Goal: Information Seeking & Learning: Learn about a topic

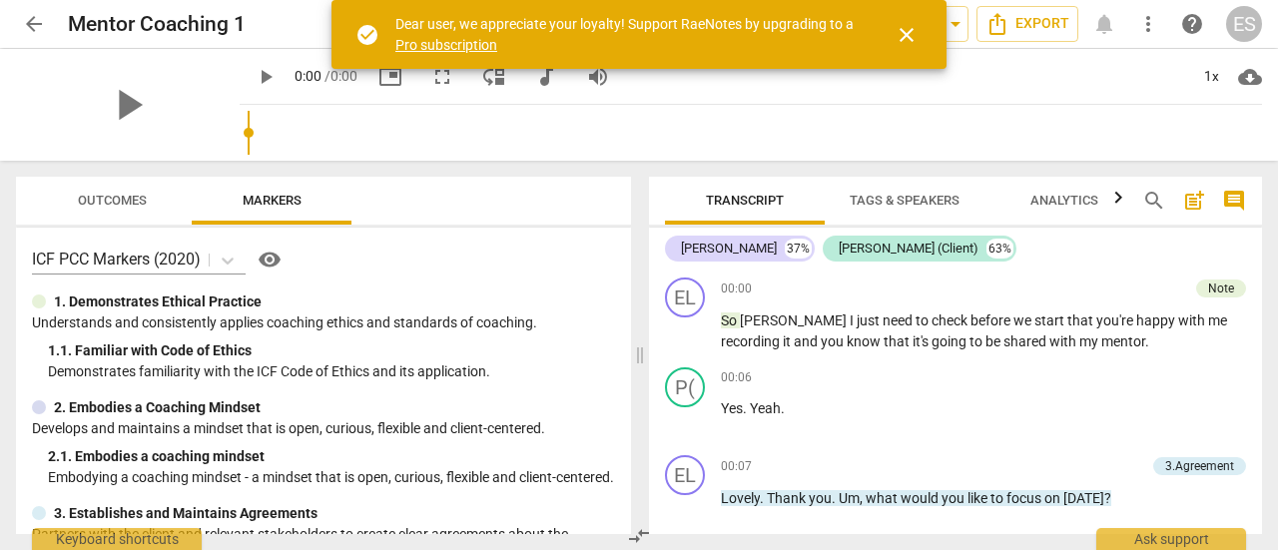
click at [34, 20] on span "arrow_back" at bounding box center [34, 24] width 24 height 24
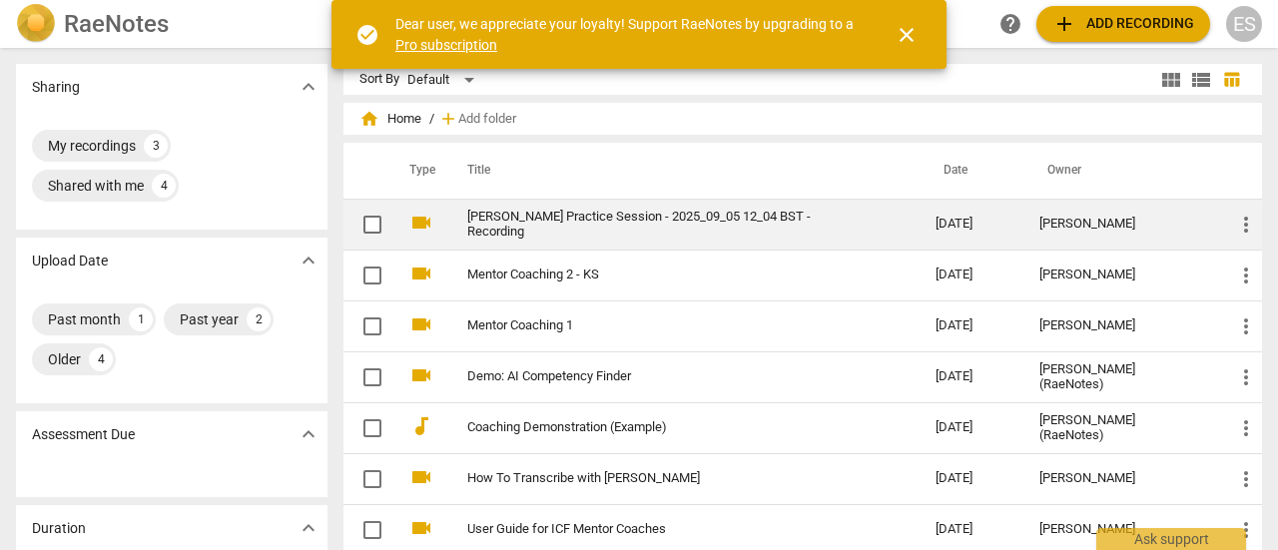
click at [563, 231] on link "[PERSON_NAME] Practice Session - 2025_09_05 12_04 BST - Recording" at bounding box center [665, 225] width 396 height 30
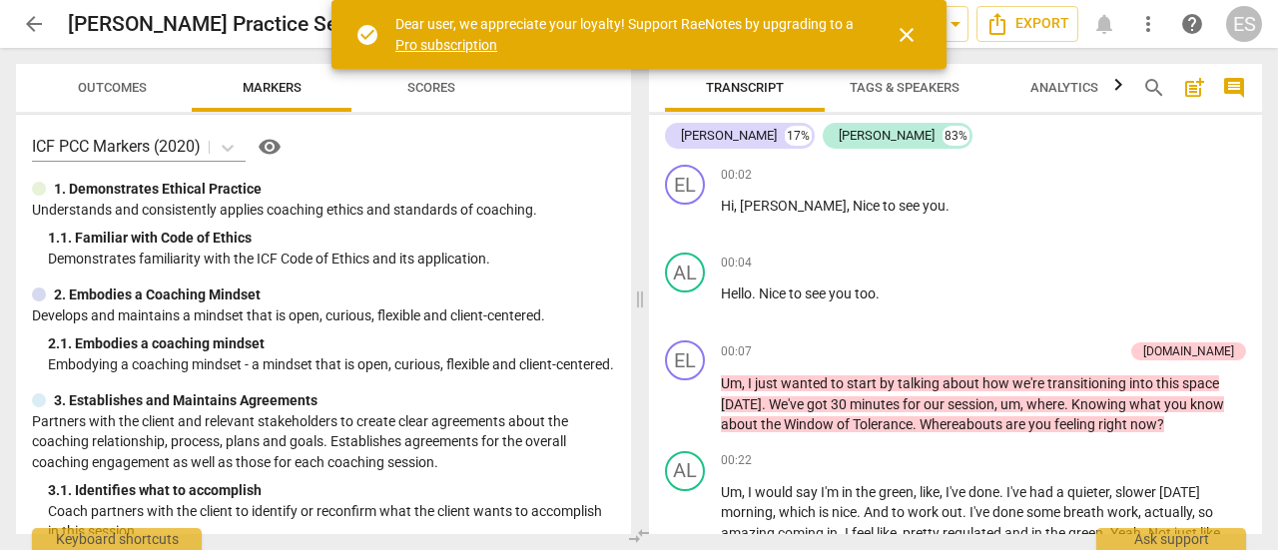
click at [912, 35] on span "close" at bounding box center [907, 35] width 24 height 24
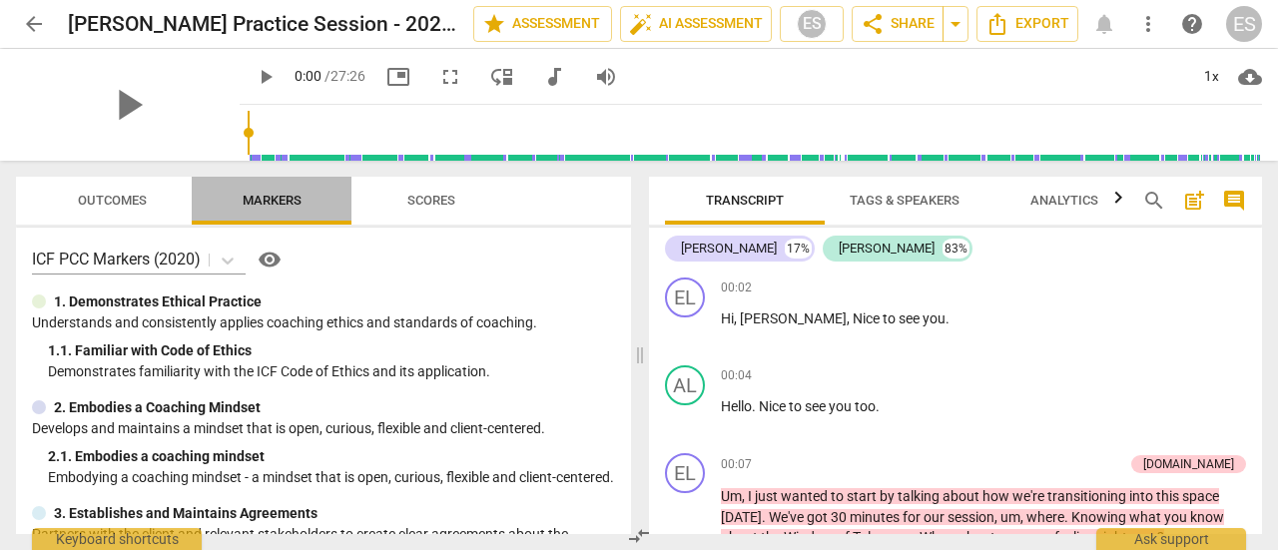
click at [288, 199] on span "Markers" at bounding box center [272, 200] width 59 height 15
click at [114, 181] on button "Outcomes" at bounding box center [112, 201] width 160 height 48
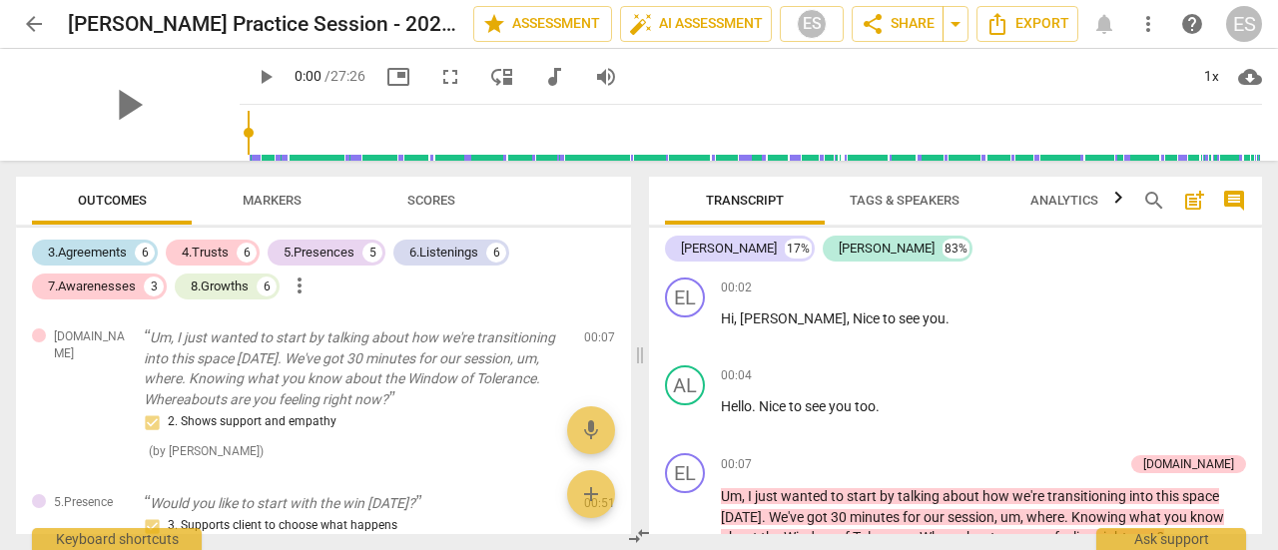
click at [109, 245] on div "3.Agreements" at bounding box center [87, 253] width 79 height 20
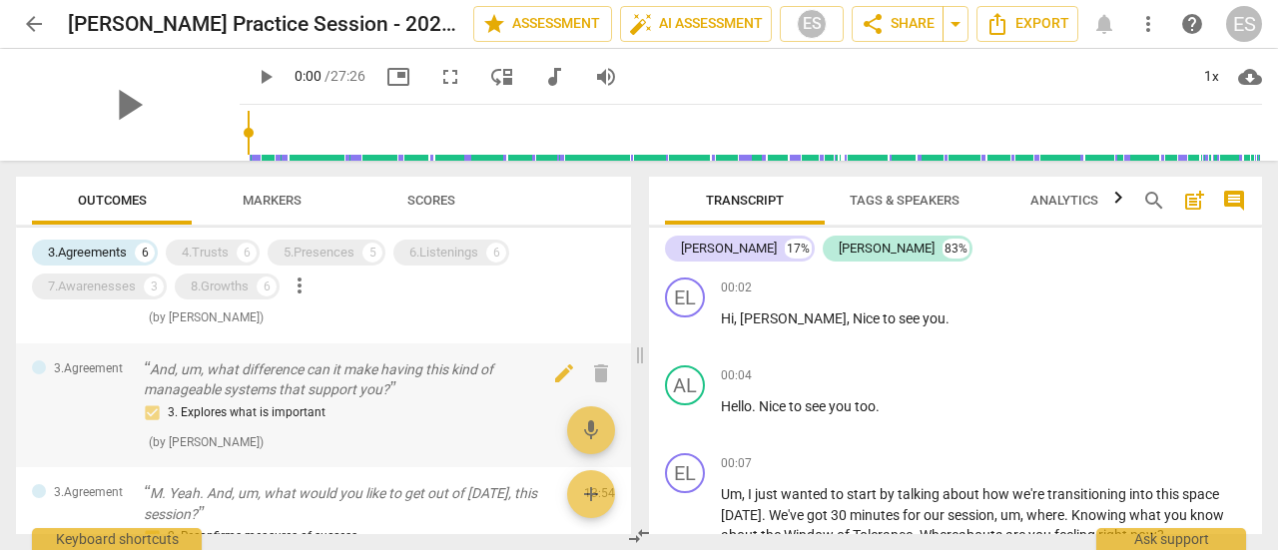
scroll to position [196, 0]
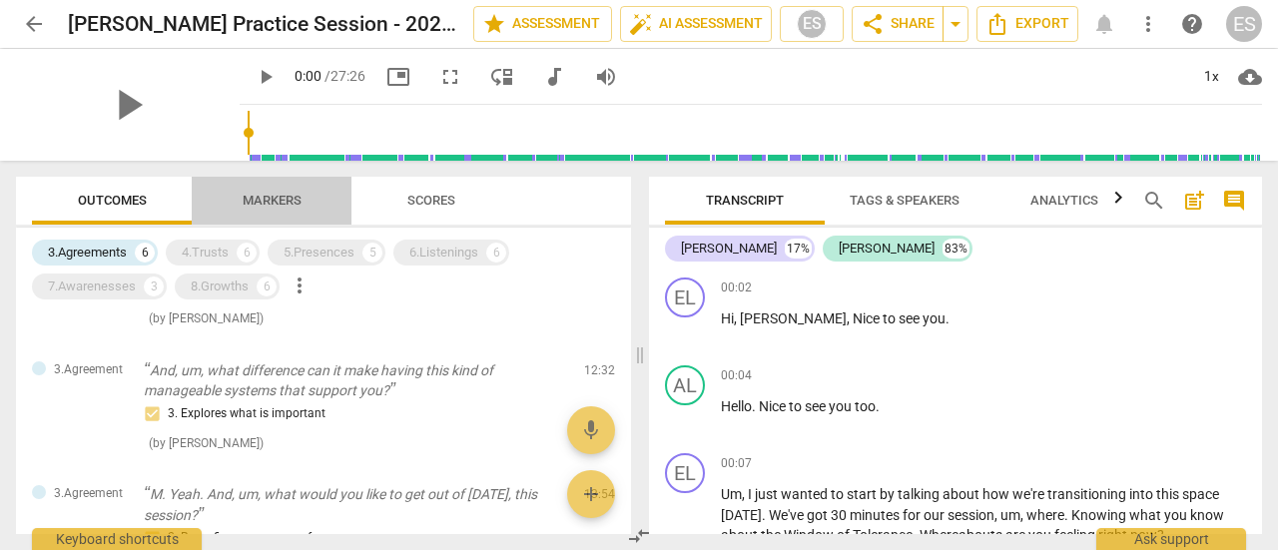
click at [288, 184] on button "Markers" at bounding box center [272, 201] width 160 height 48
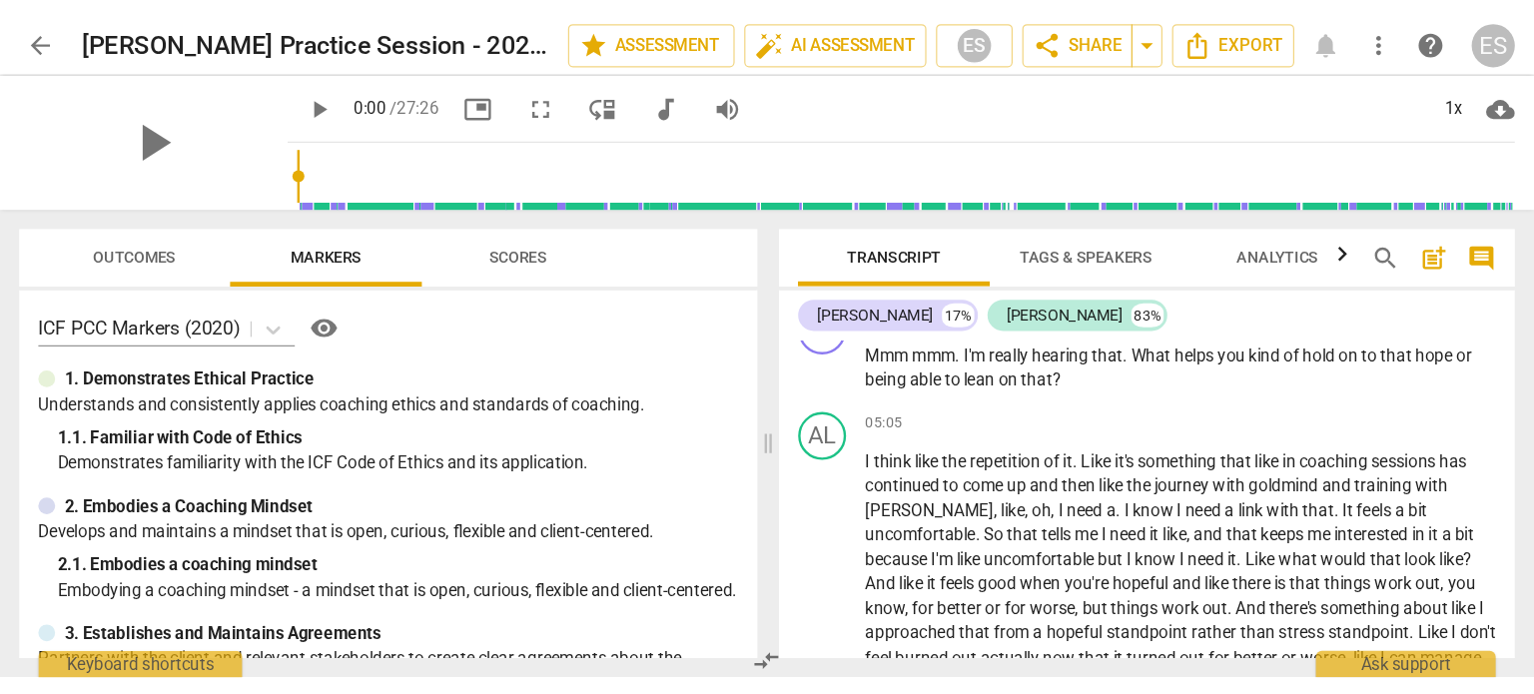
scroll to position [2197, 0]
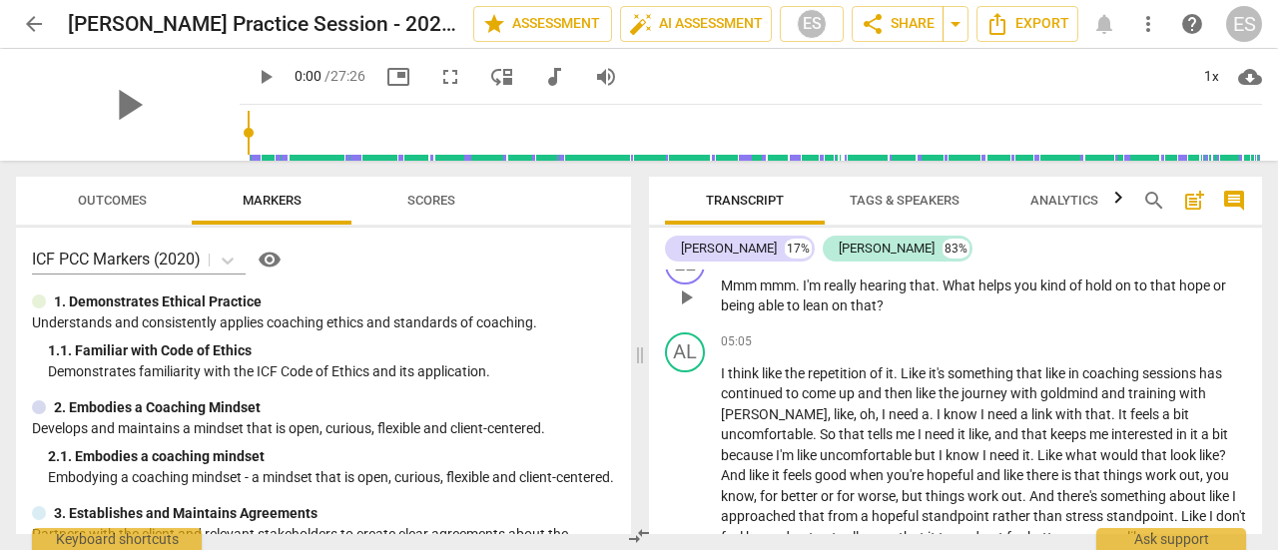
click at [916, 325] on div "EL play_arrow pause 04:56 + Add competency keyboard_arrow_right Mmm mmm . I'm r…" at bounding box center [955, 281] width 613 height 88
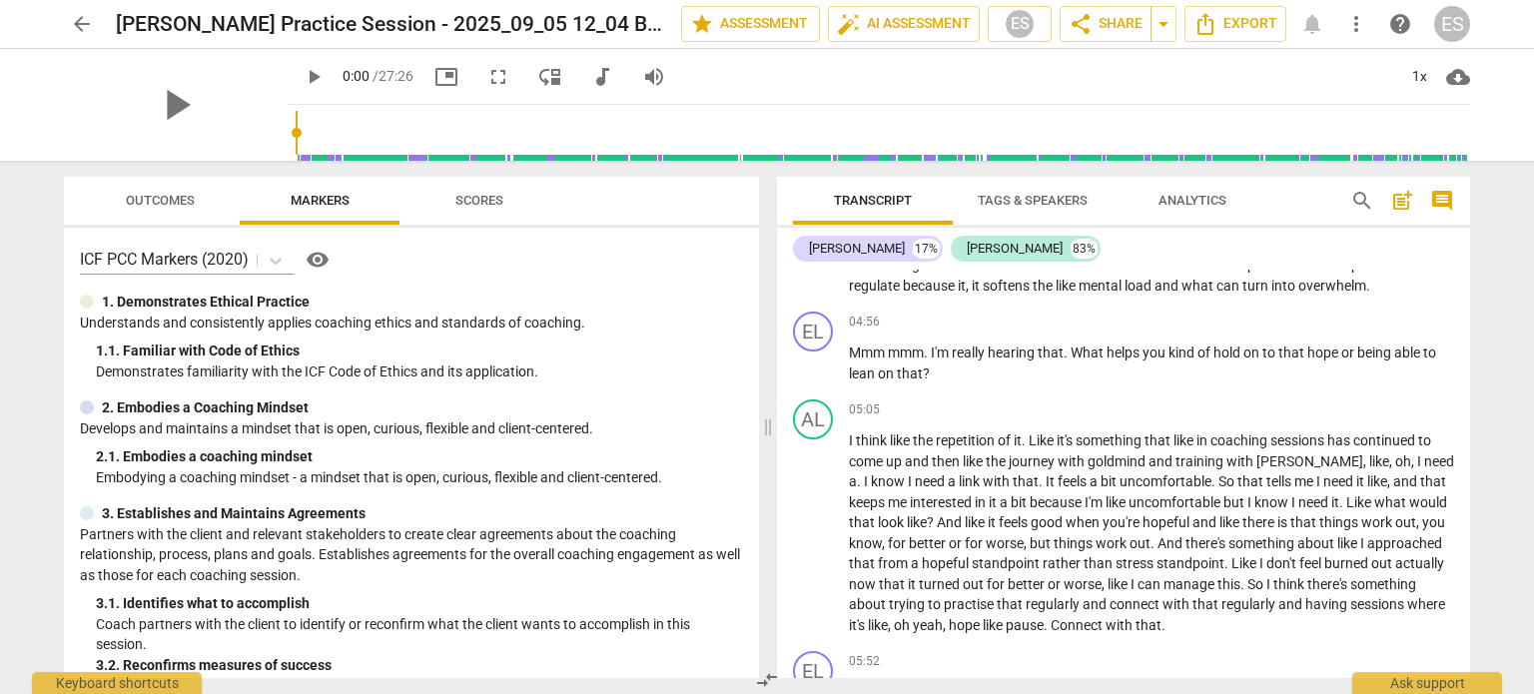
scroll to position [132, 0]
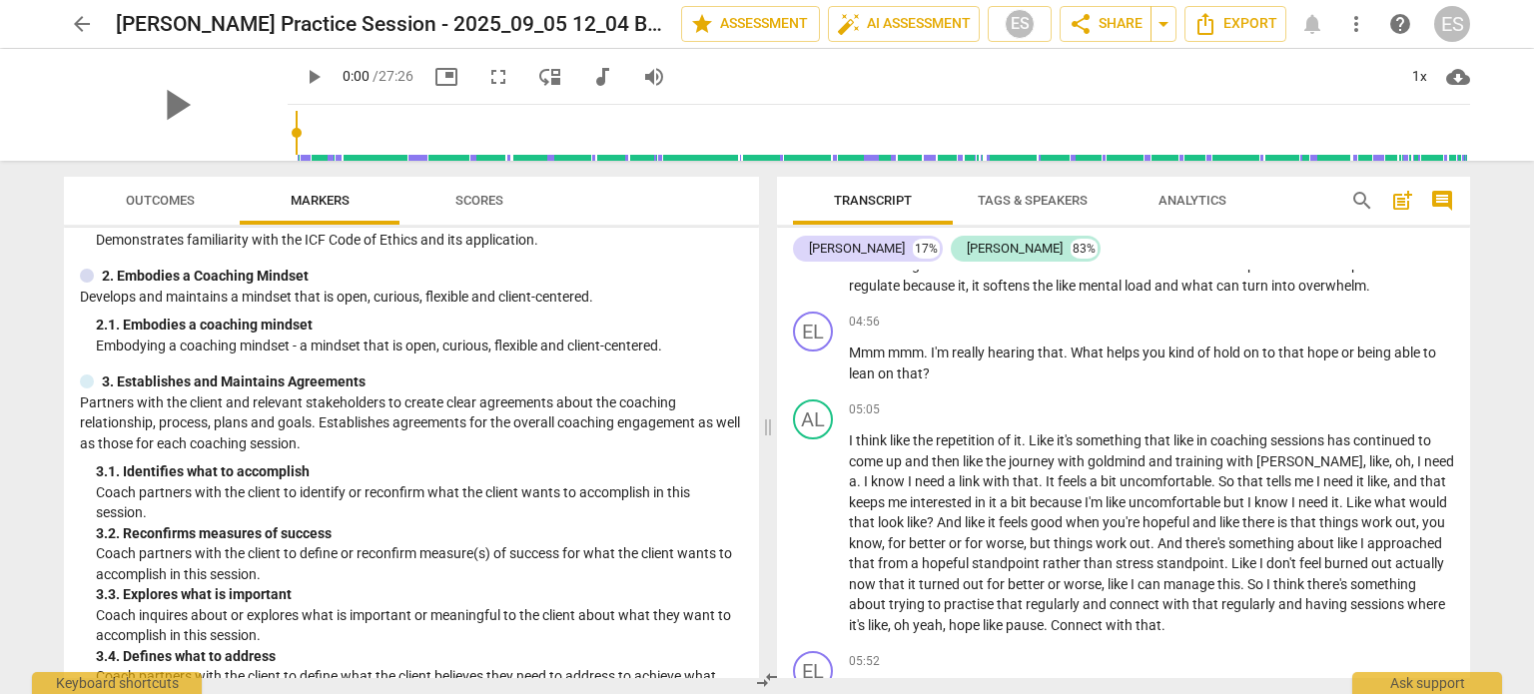
click at [176, 198] on span "Outcomes" at bounding box center [160, 200] width 69 height 15
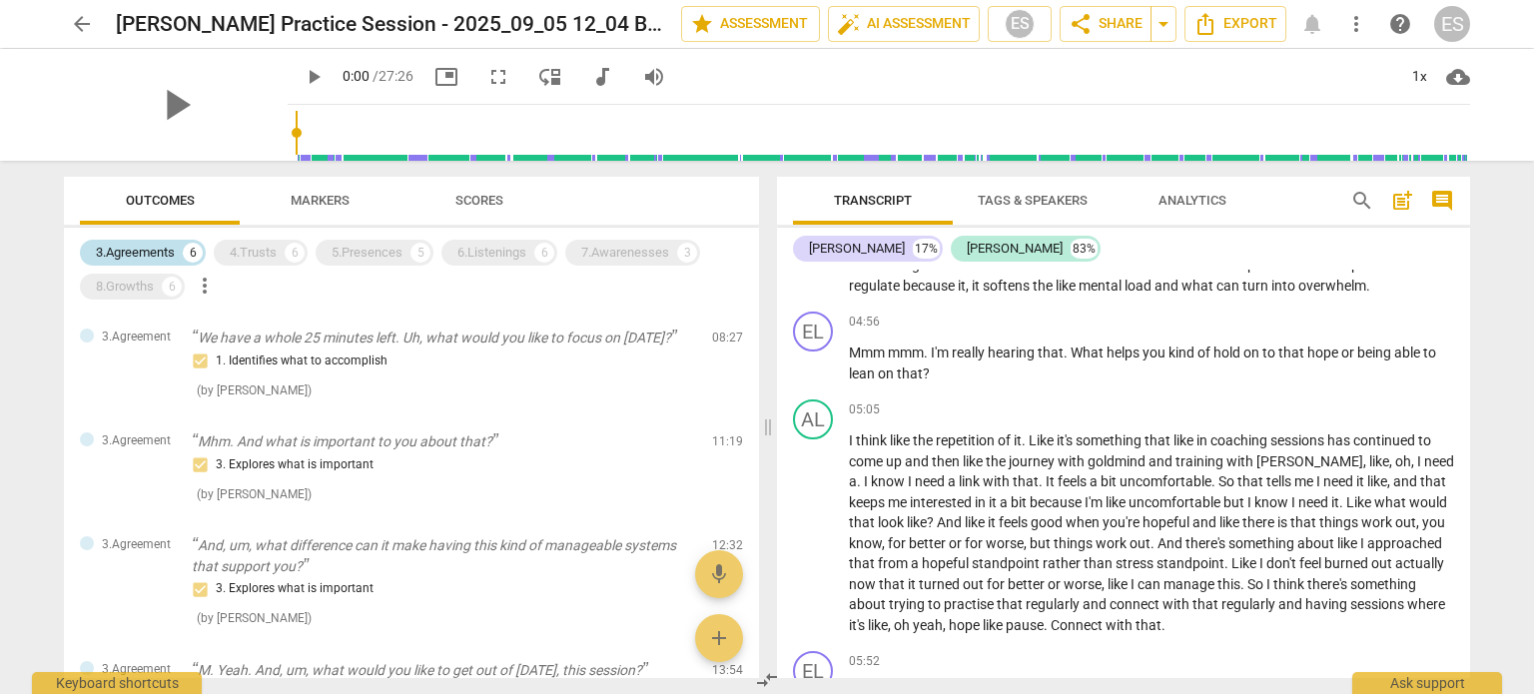
click at [155, 252] on div "3.Agreements" at bounding box center [135, 253] width 79 height 20
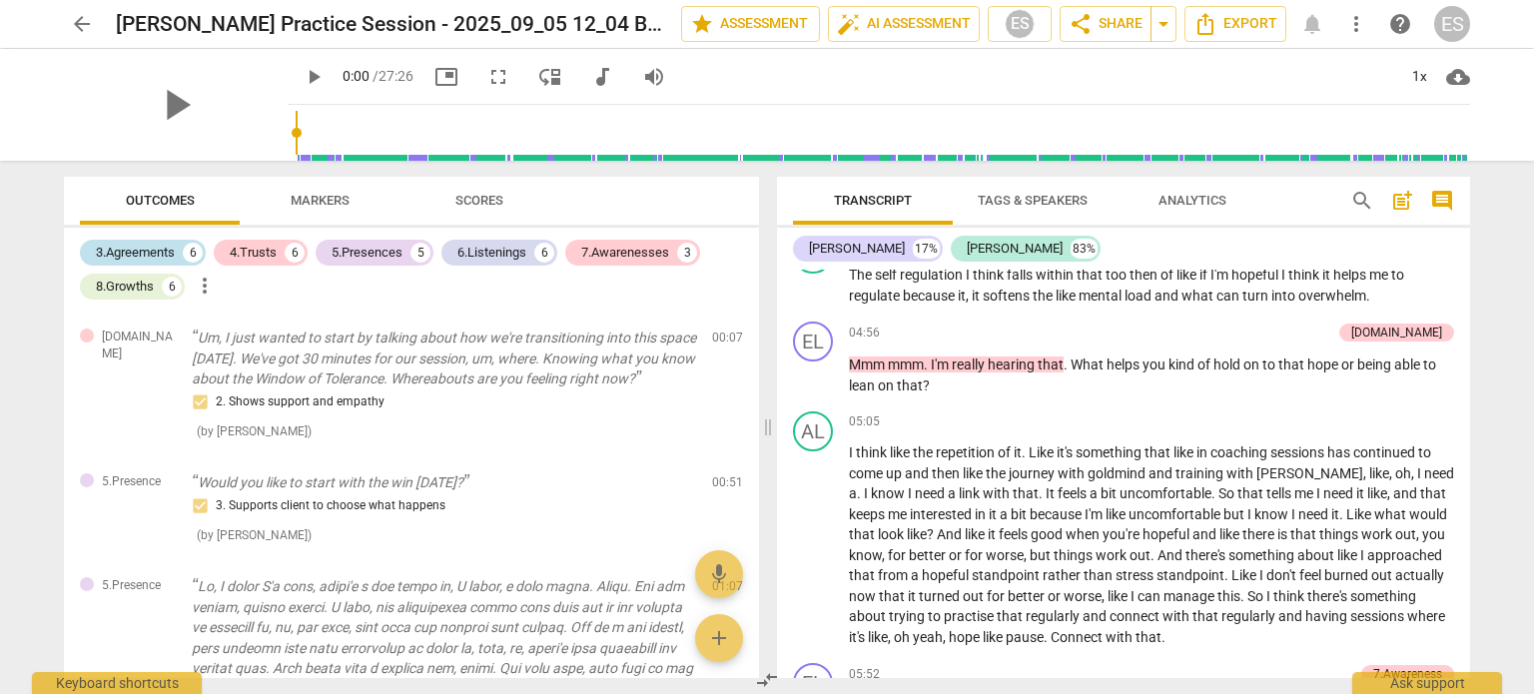
scroll to position [2037, 0]
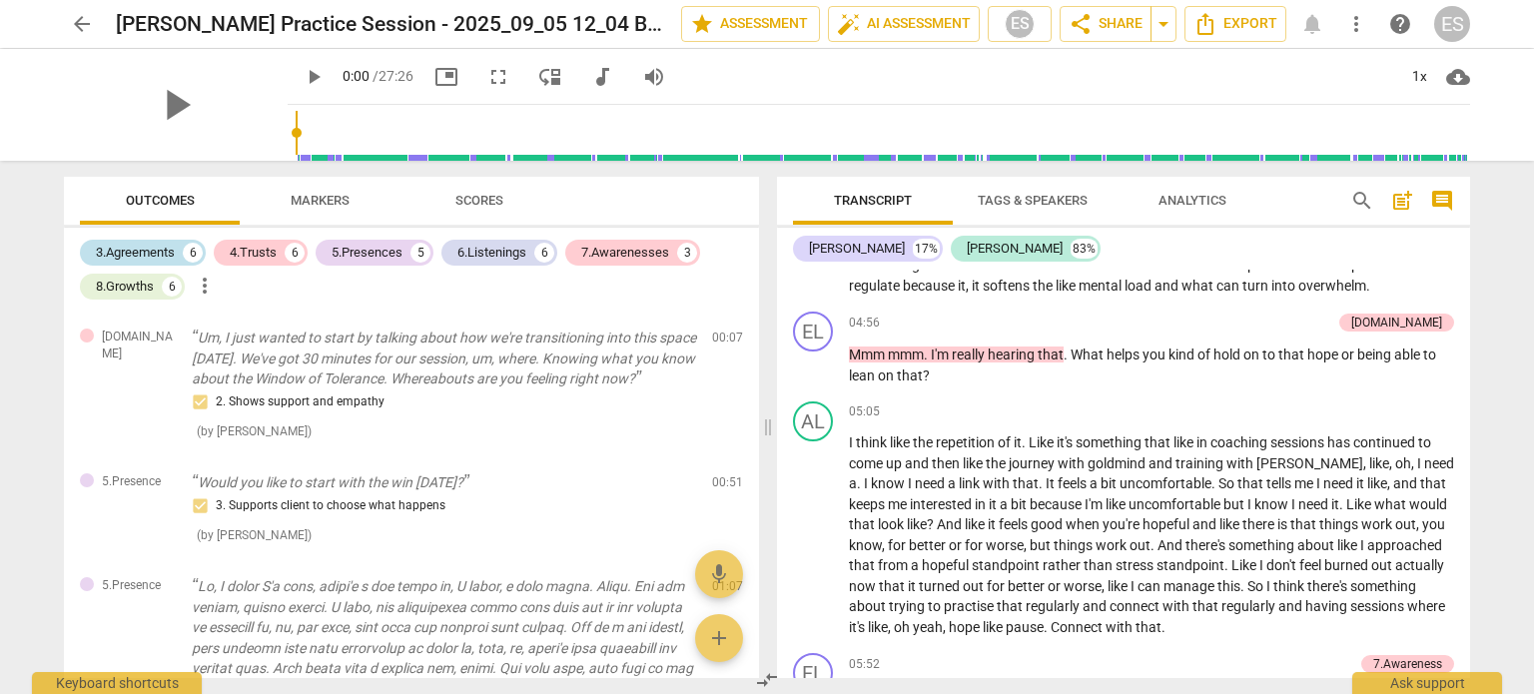
click at [132, 252] on div "3.Agreements" at bounding box center [135, 253] width 79 height 20
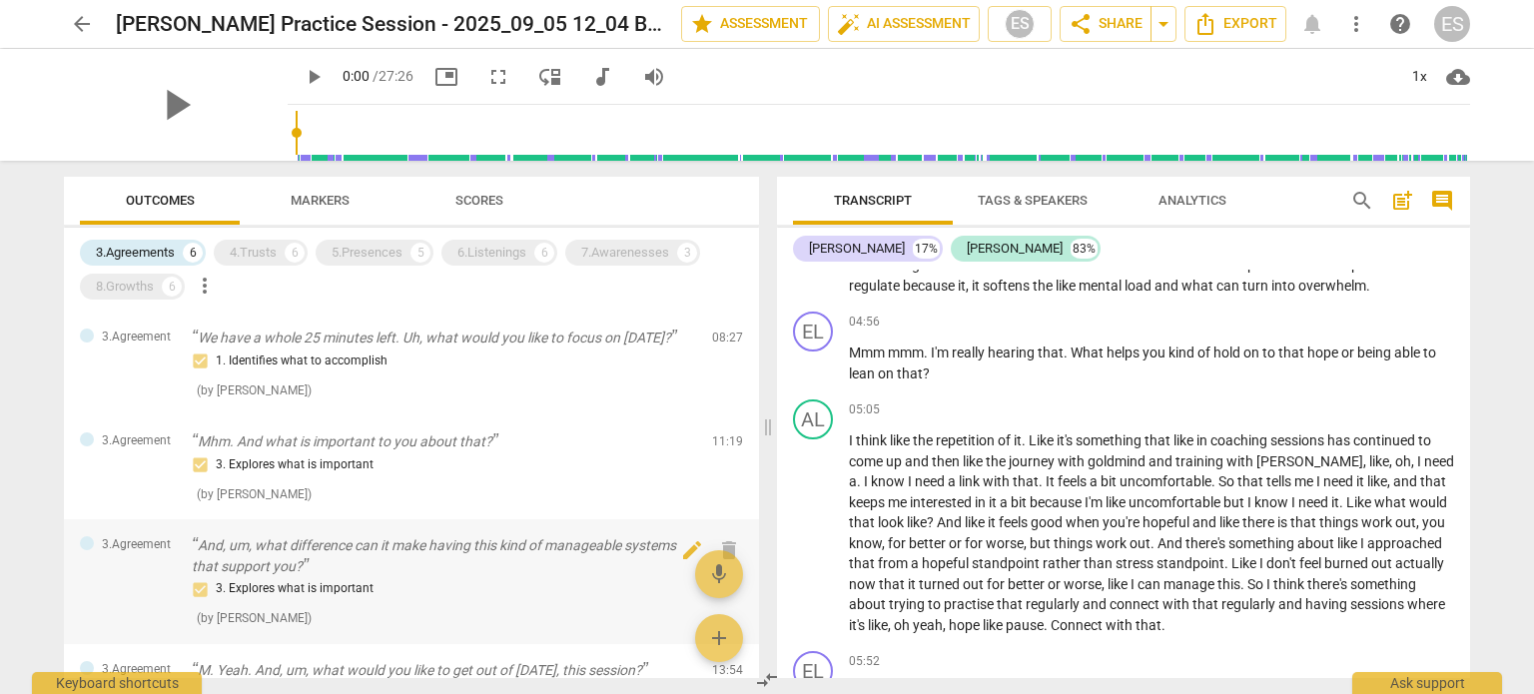
scroll to position [15, 0]
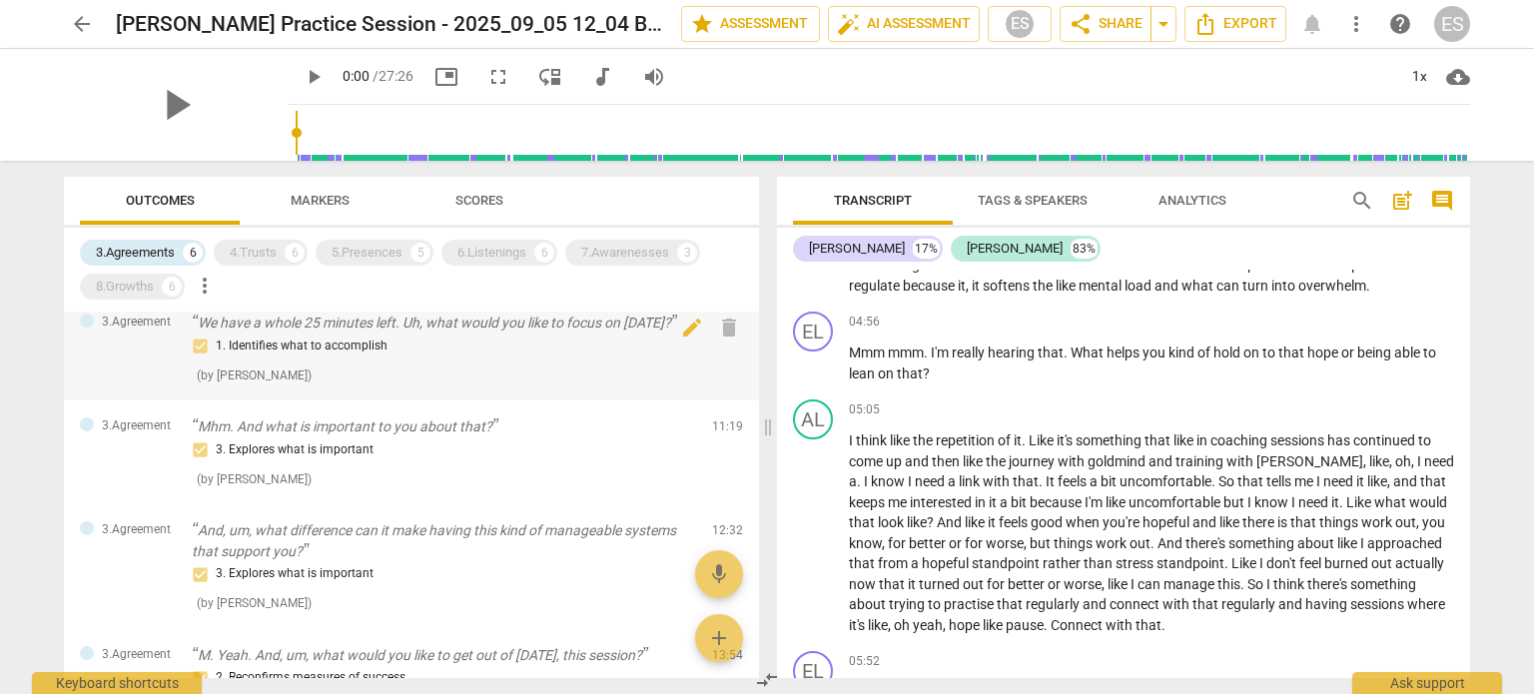
click at [603, 349] on div "1. Identifies what to accomplish" at bounding box center [444, 347] width 504 height 24
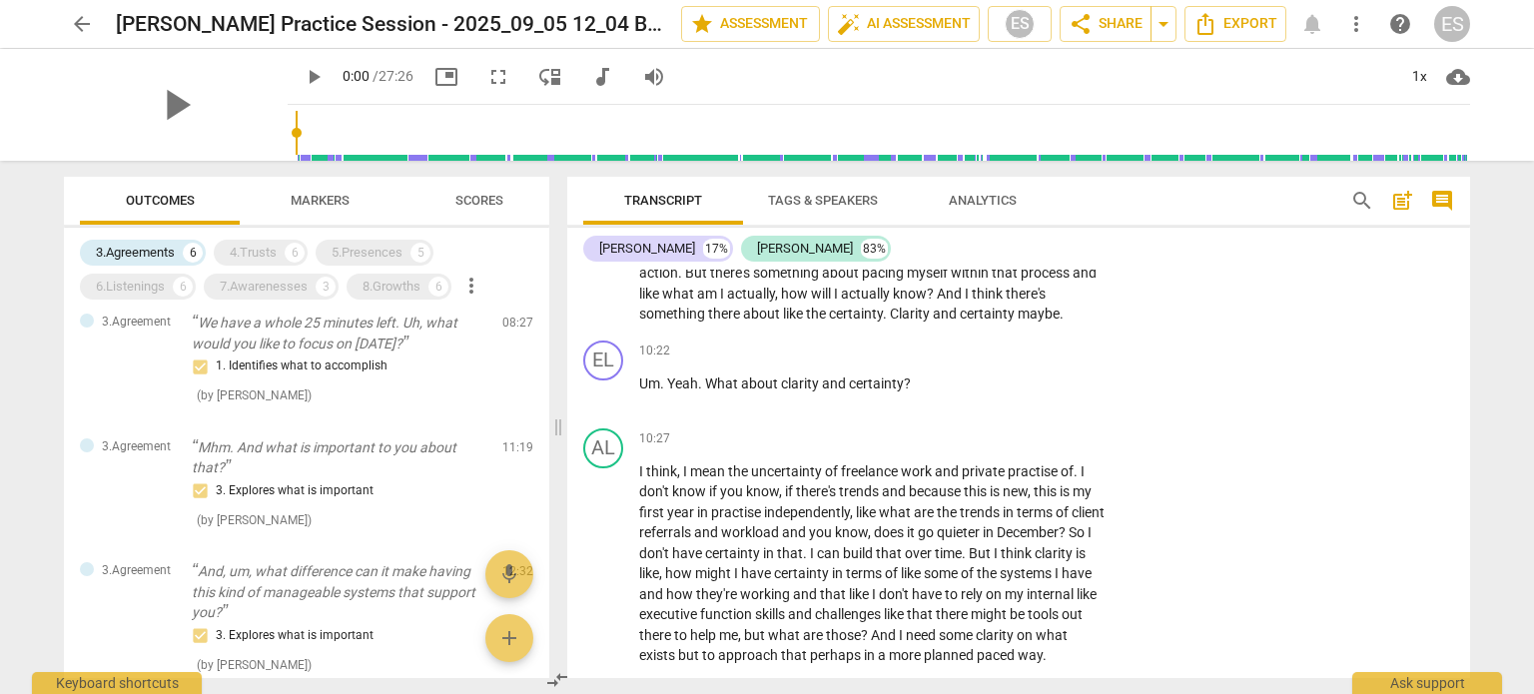
scroll to position [4636, 0]
click at [859, 391] on span "certainty" at bounding box center [876, 383] width 55 height 16
click at [924, 370] on div "+" at bounding box center [927, 371] width 20 height 20
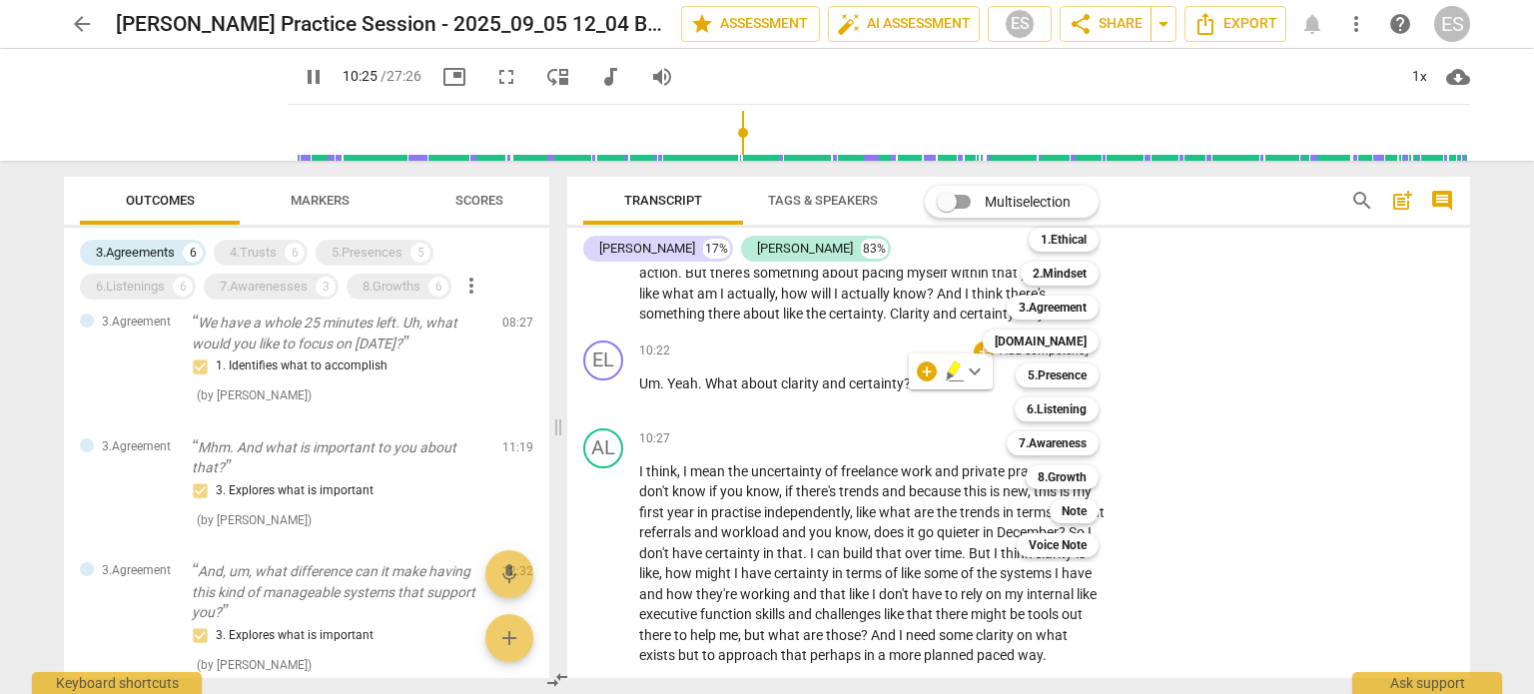
click at [327, 195] on div at bounding box center [767, 347] width 1534 height 694
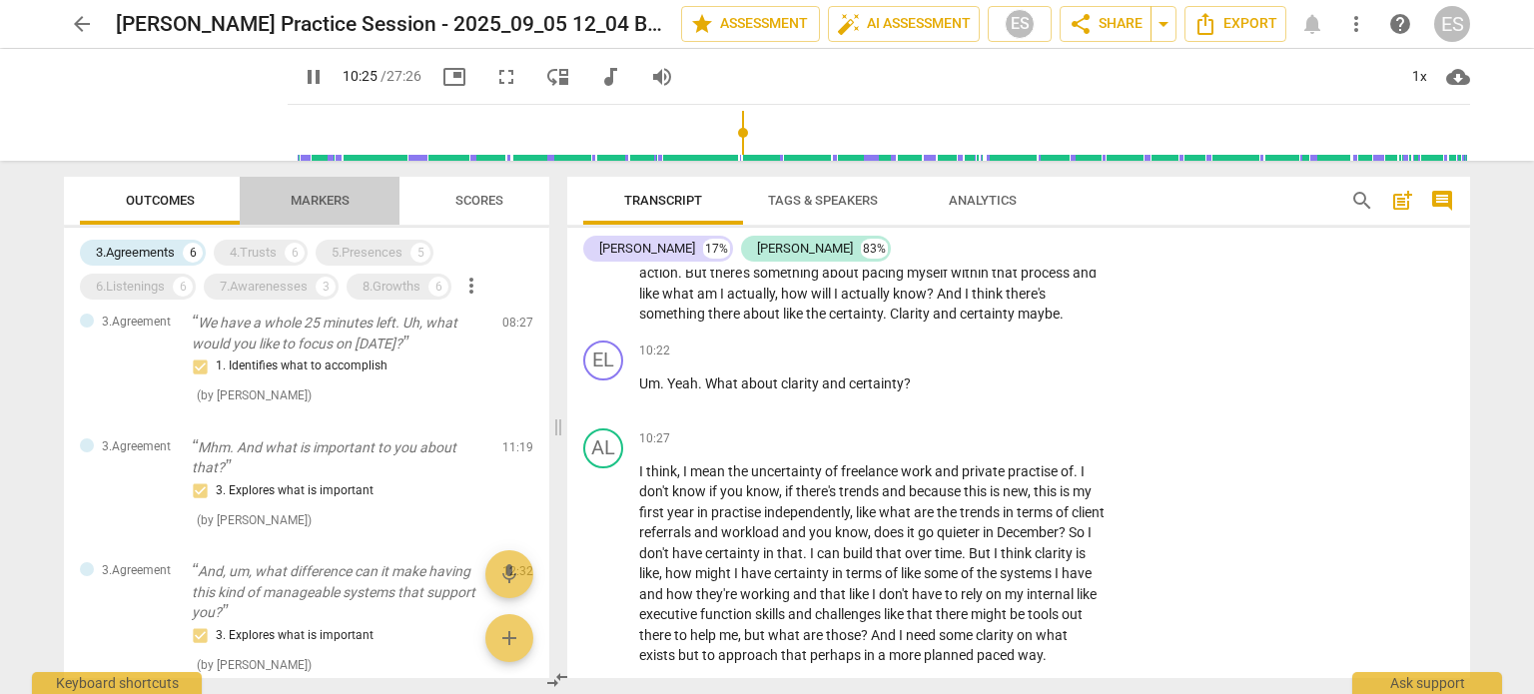
click at [327, 195] on span "Markers" at bounding box center [320, 200] width 59 height 15
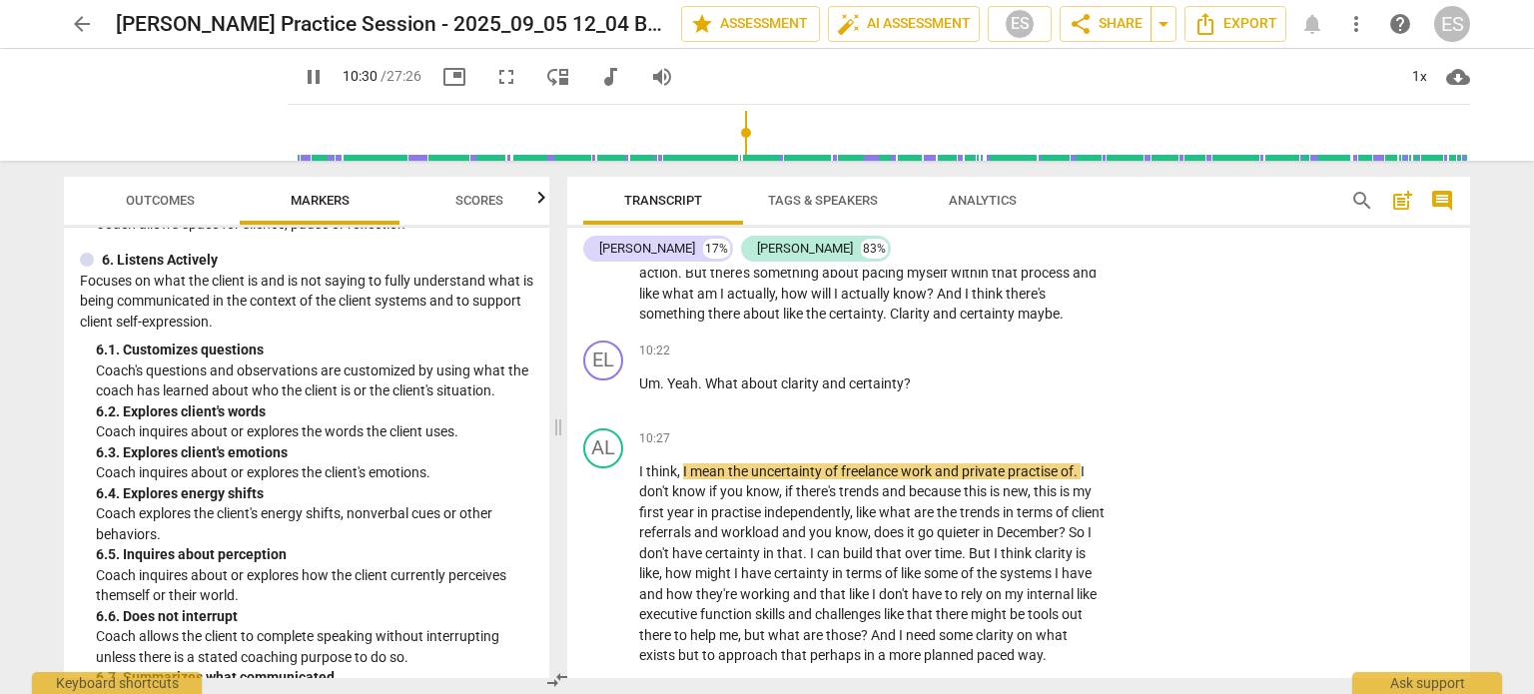
scroll to position [1390, 0]
click at [849, 391] on span "certainty" at bounding box center [876, 383] width 55 height 16
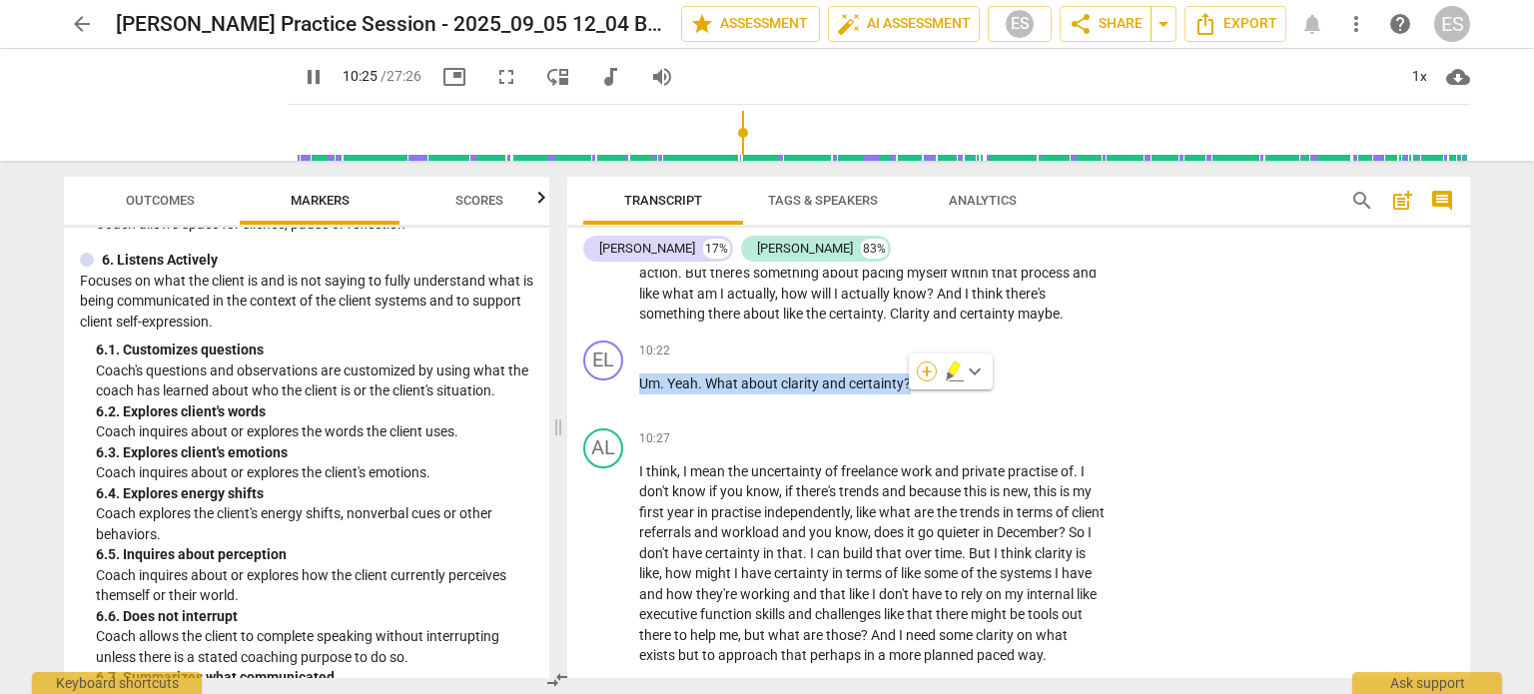
click at [931, 365] on div "+" at bounding box center [927, 371] width 20 height 20
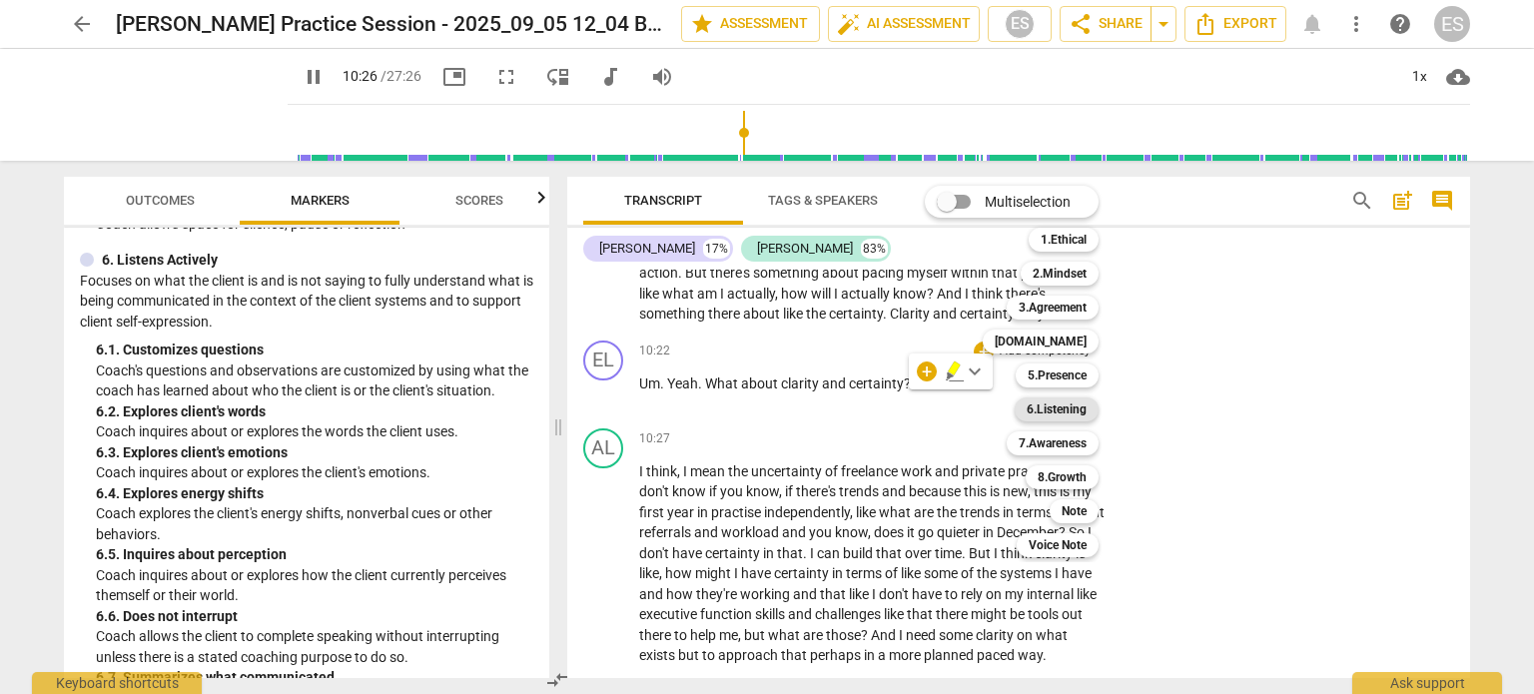
click at [1048, 414] on b "6.Listening" at bounding box center [1057, 409] width 60 height 24
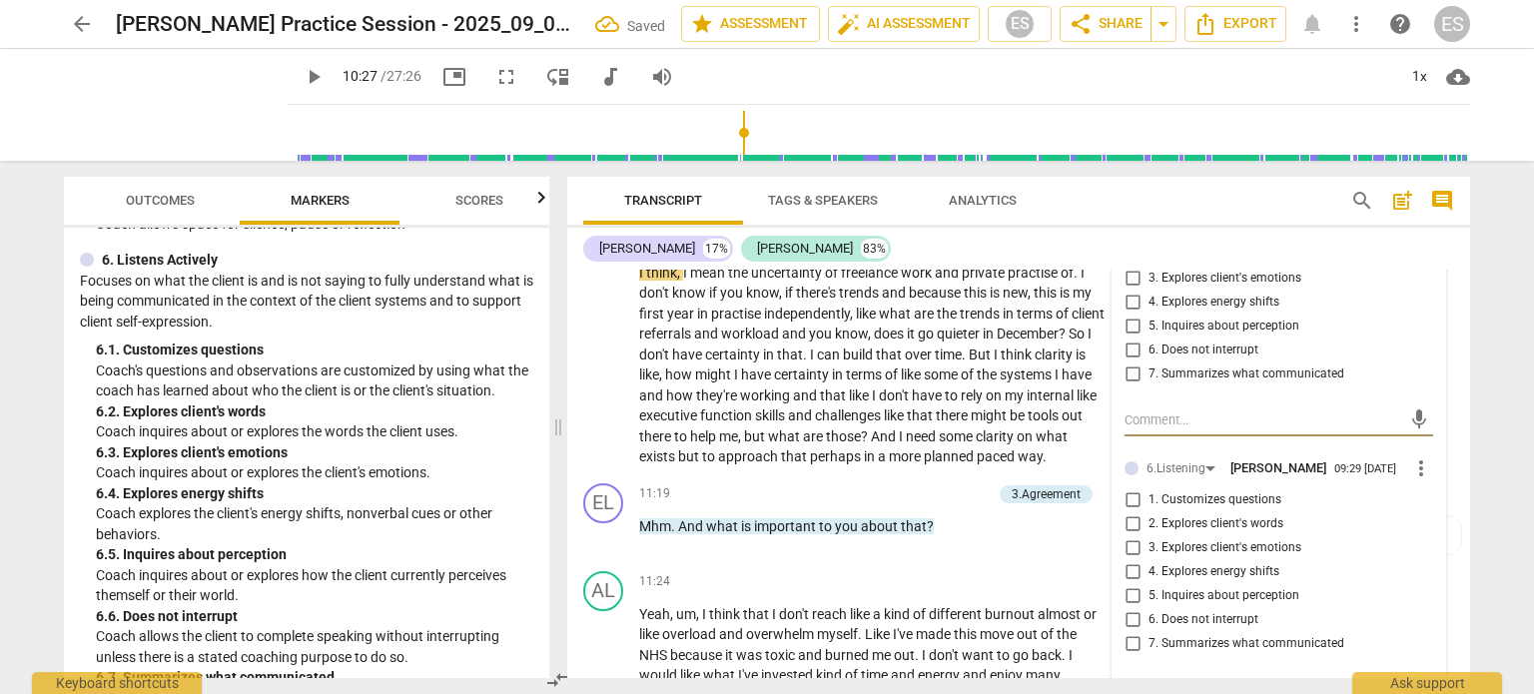
scroll to position [4697, 0]
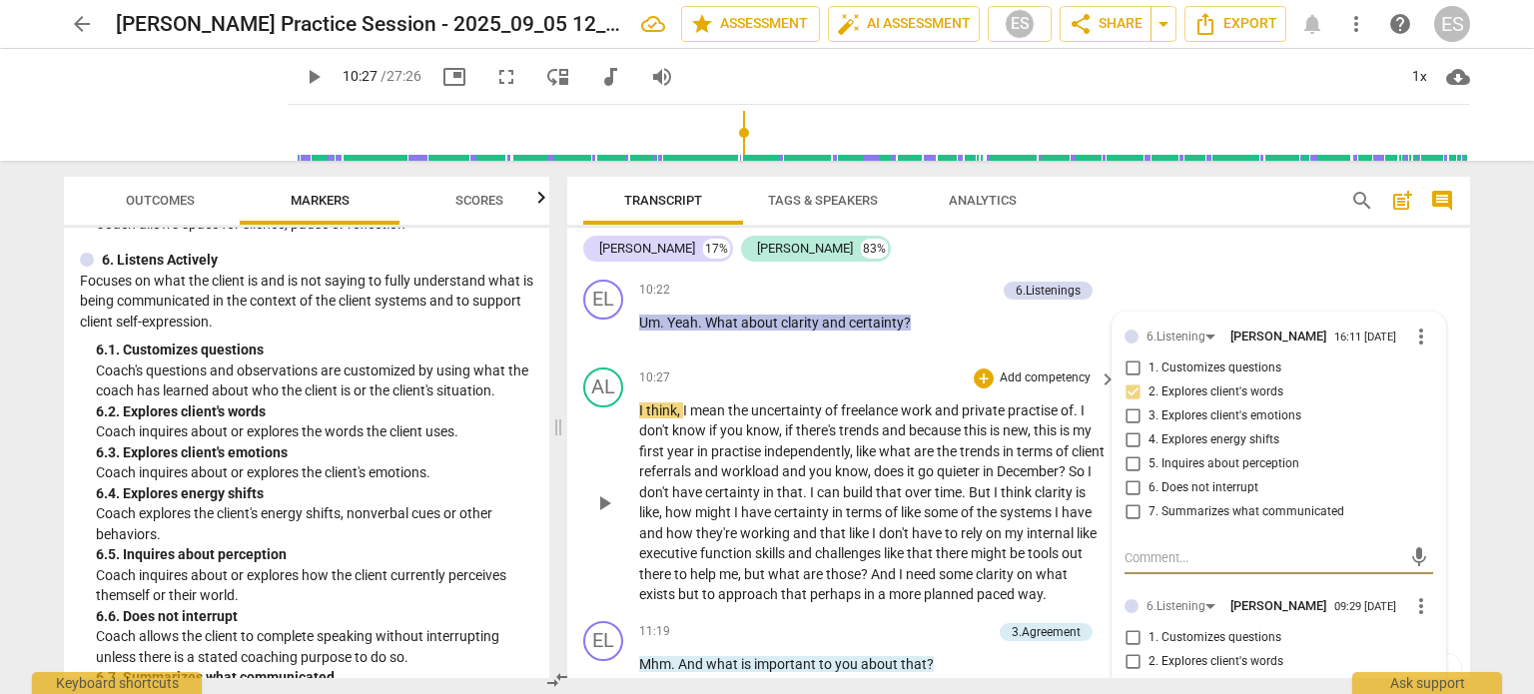
click at [912, 493] on p "I think , I mean the uncertainty of freelance work and private practise of . I …" at bounding box center [872, 502] width 467 height 205
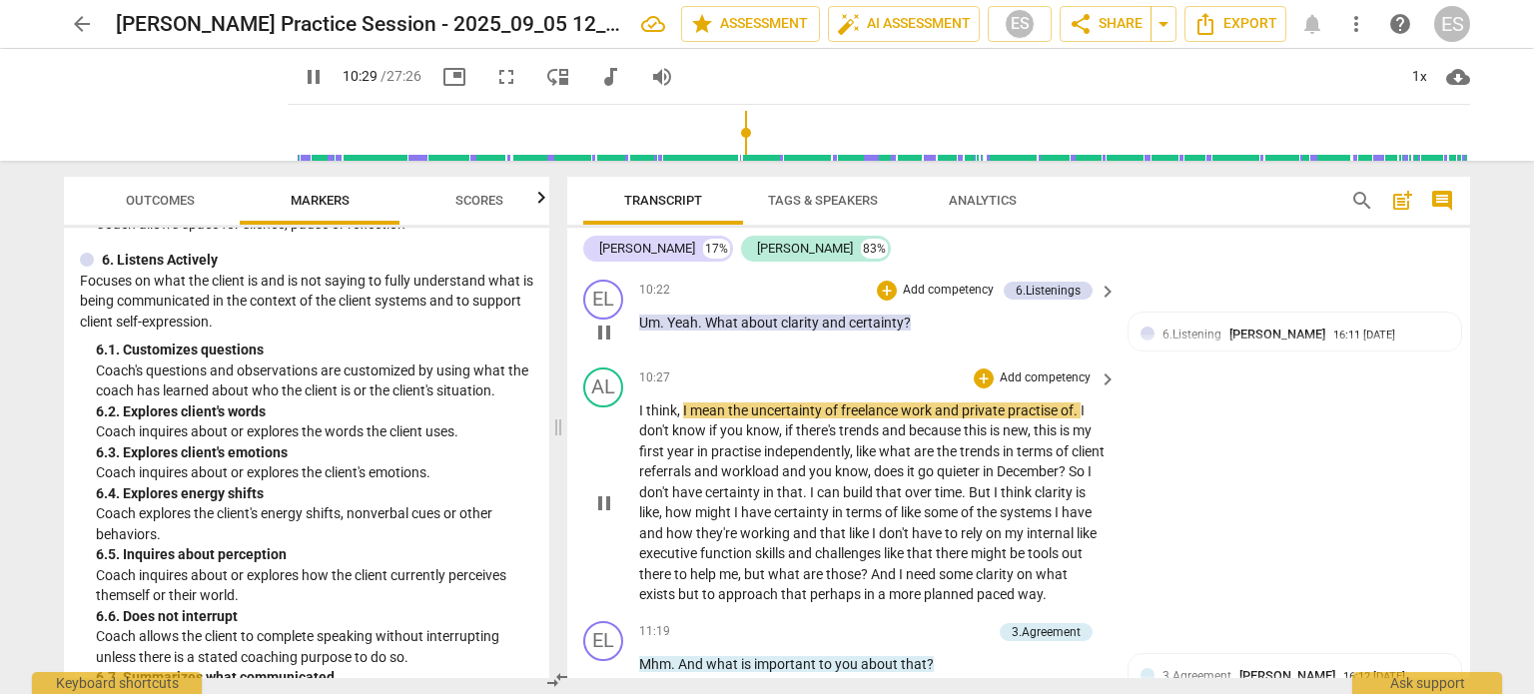
click at [931, 359] on div "EL play_arrow pause 10:22 + Add competency 6.Listenings keyboard_arrow_right Um…" at bounding box center [1018, 316] width 903 height 88
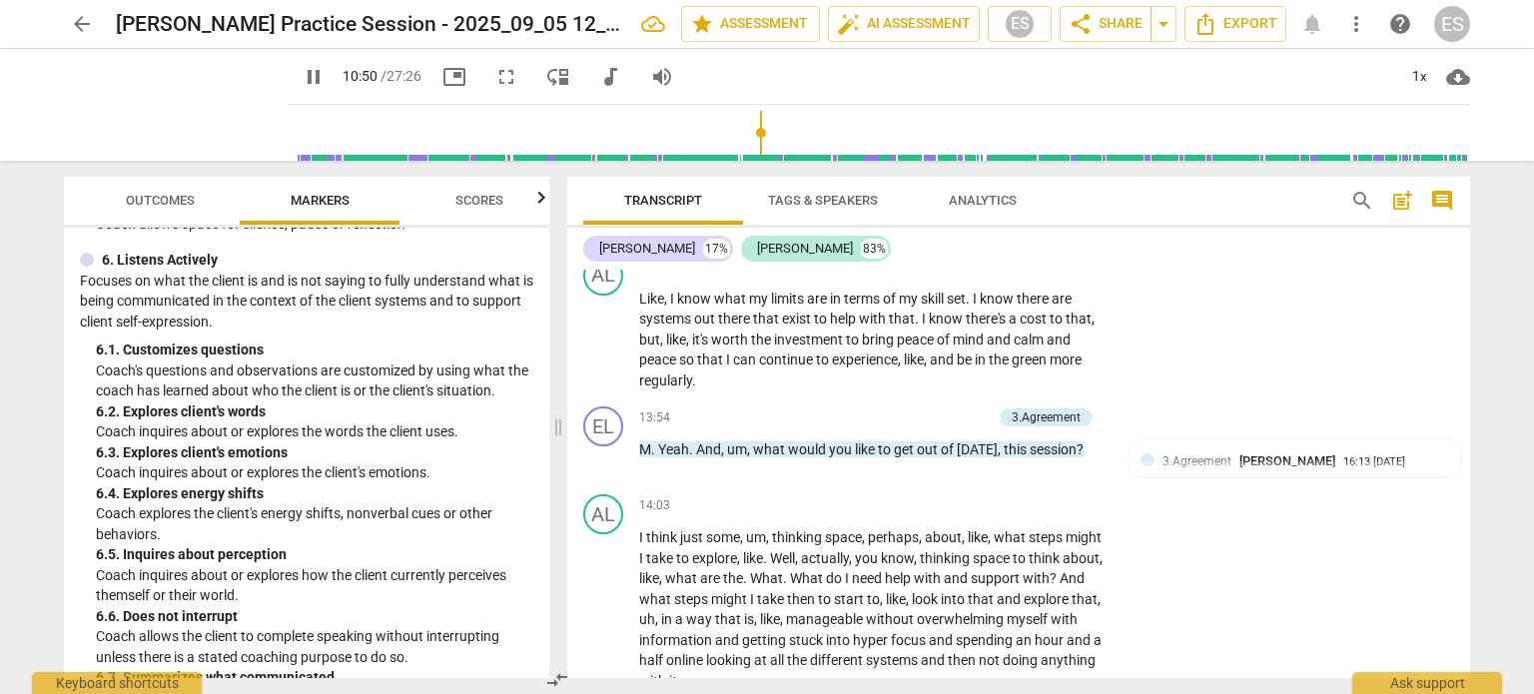
scroll to position [5526, 0]
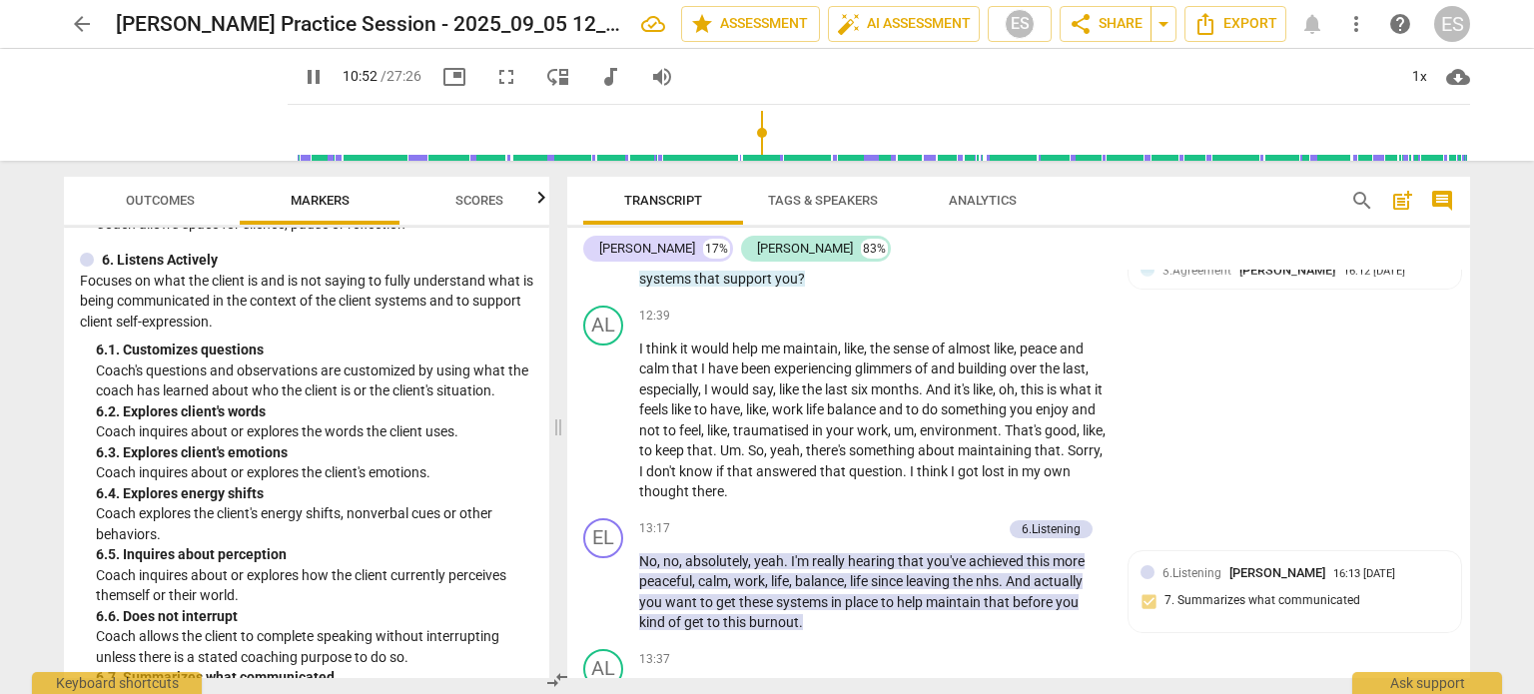
click at [302, 86] on span "pause" at bounding box center [314, 77] width 24 height 24
type input "653"
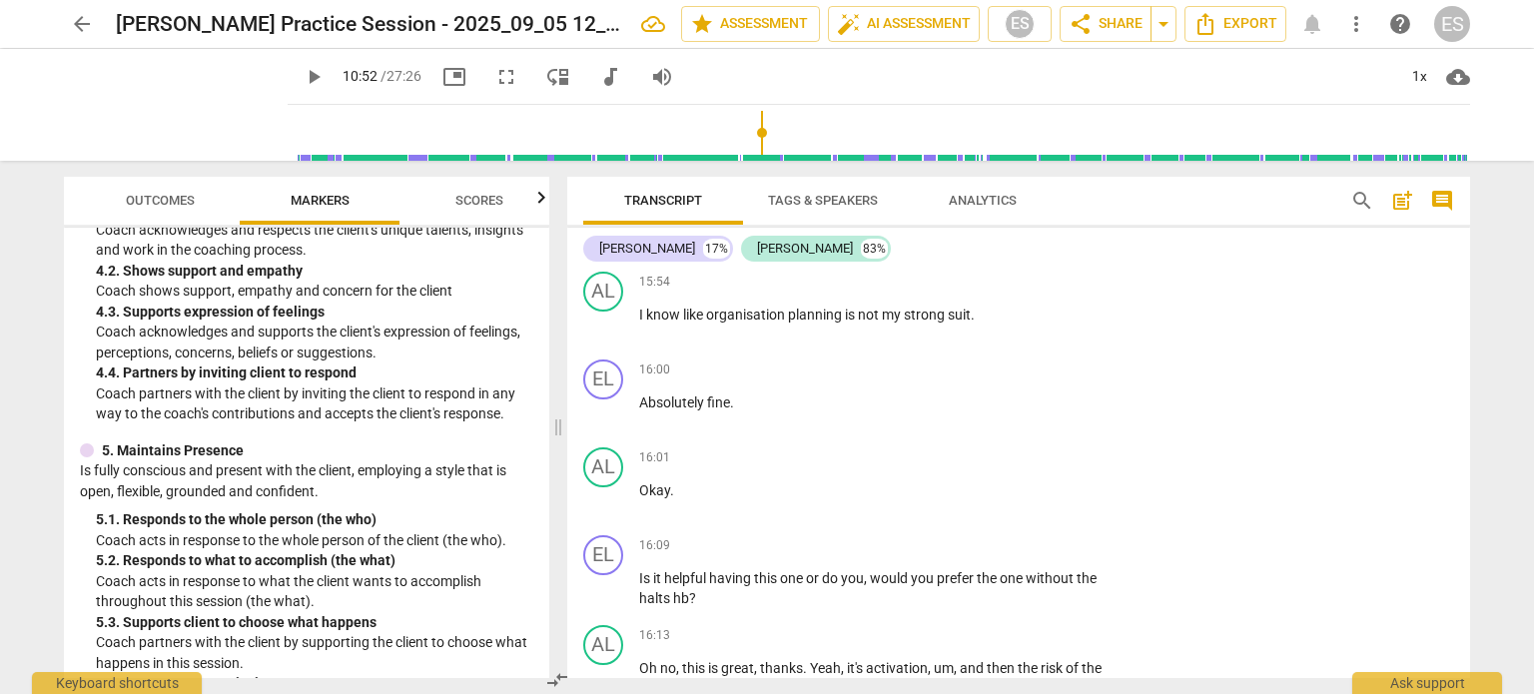
scroll to position [867, 0]
click at [144, 189] on span "Outcomes" at bounding box center [160, 201] width 117 height 27
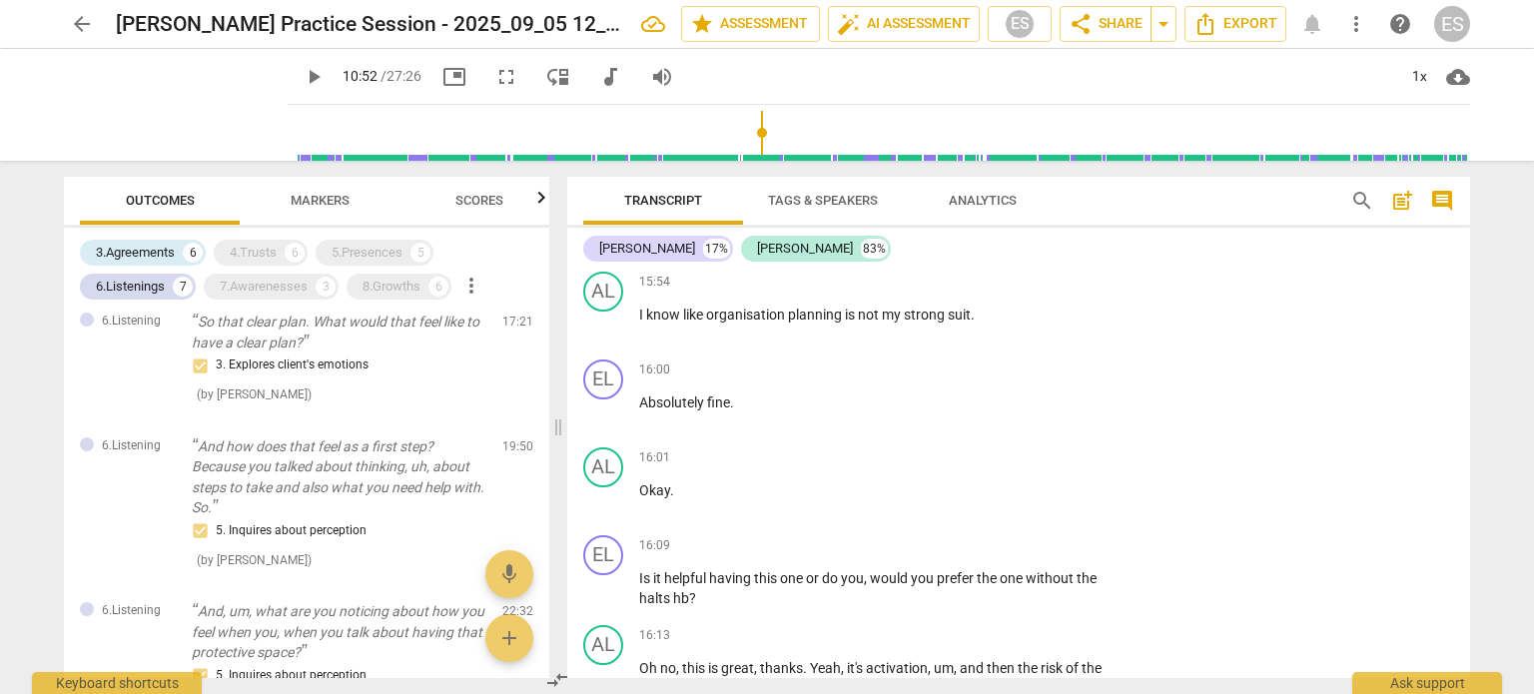
scroll to position [2369, 0]
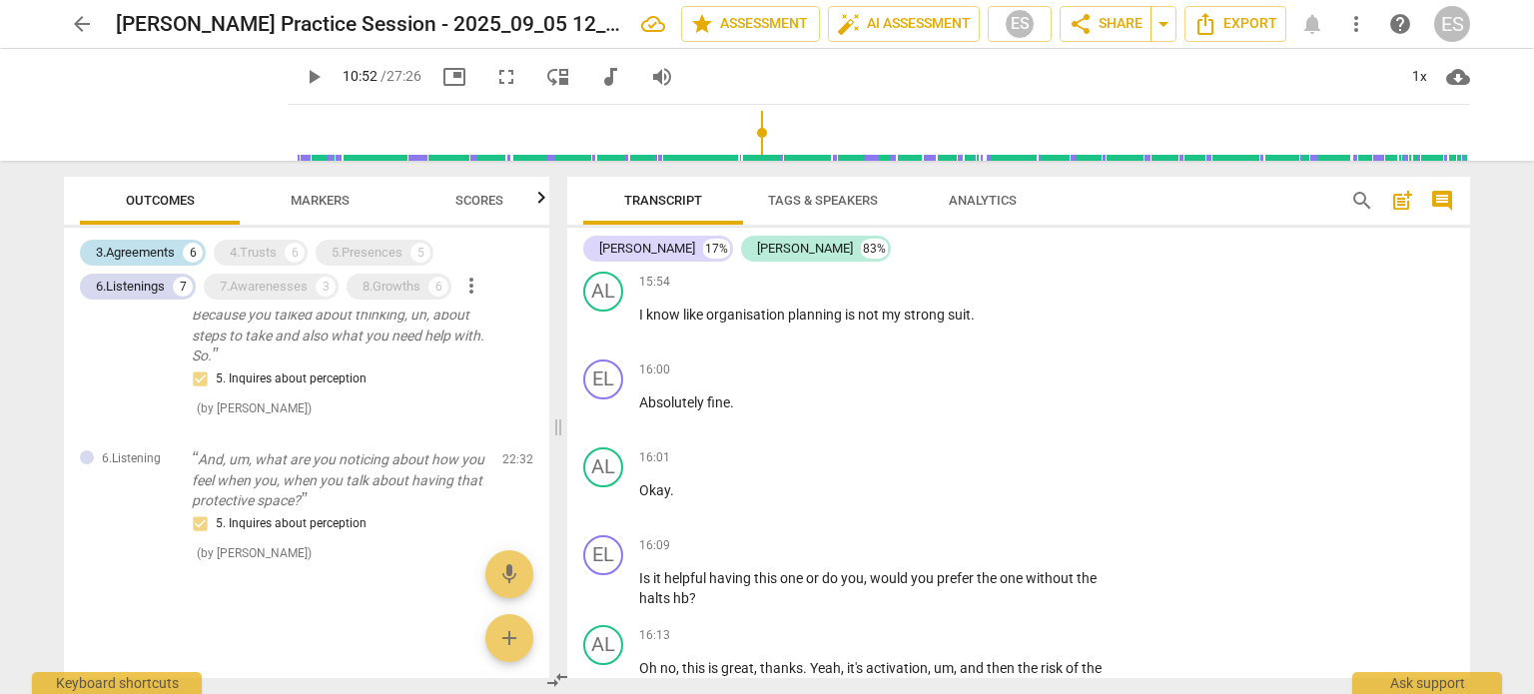
click at [168, 255] on div "3.Agreements" at bounding box center [135, 253] width 79 height 20
click at [154, 275] on div "6.Listenings 7" at bounding box center [138, 287] width 116 height 26
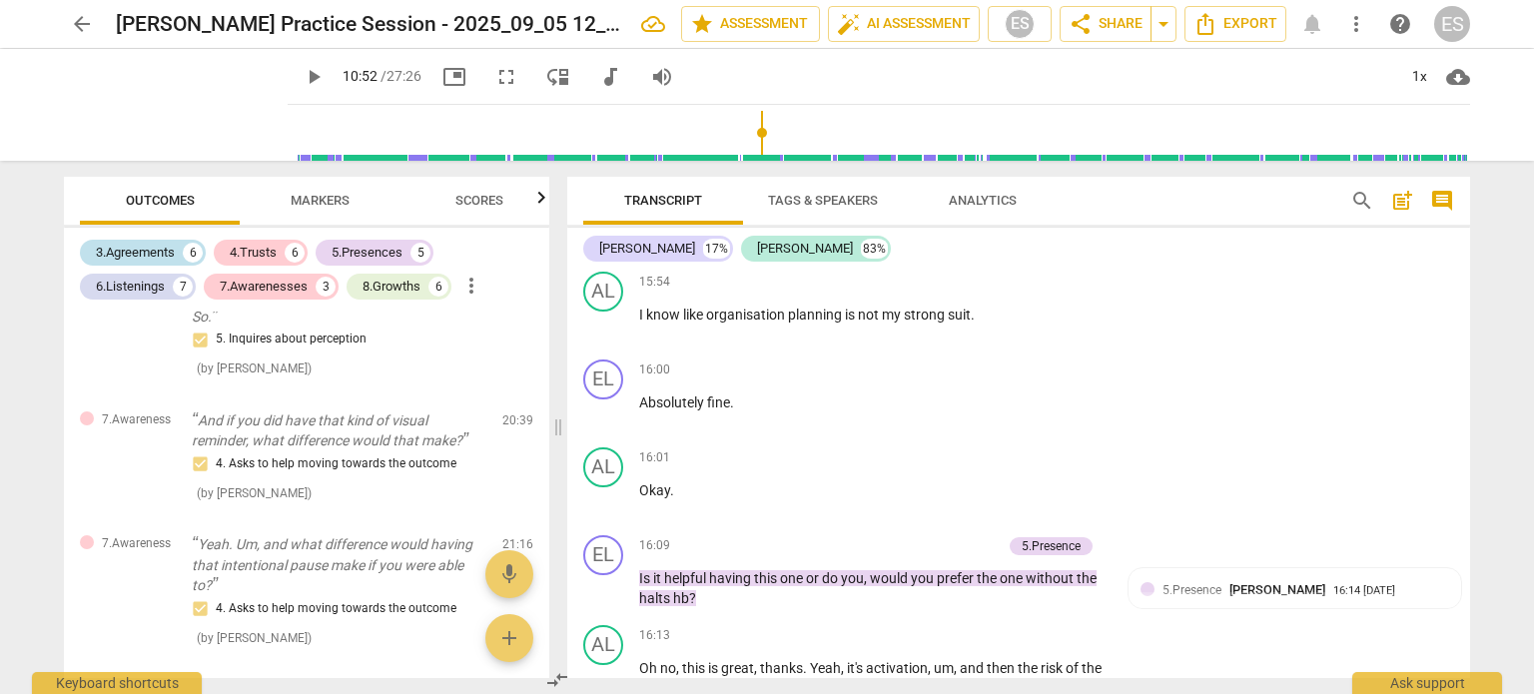
click at [160, 248] on div "3.Agreements" at bounding box center [135, 253] width 79 height 20
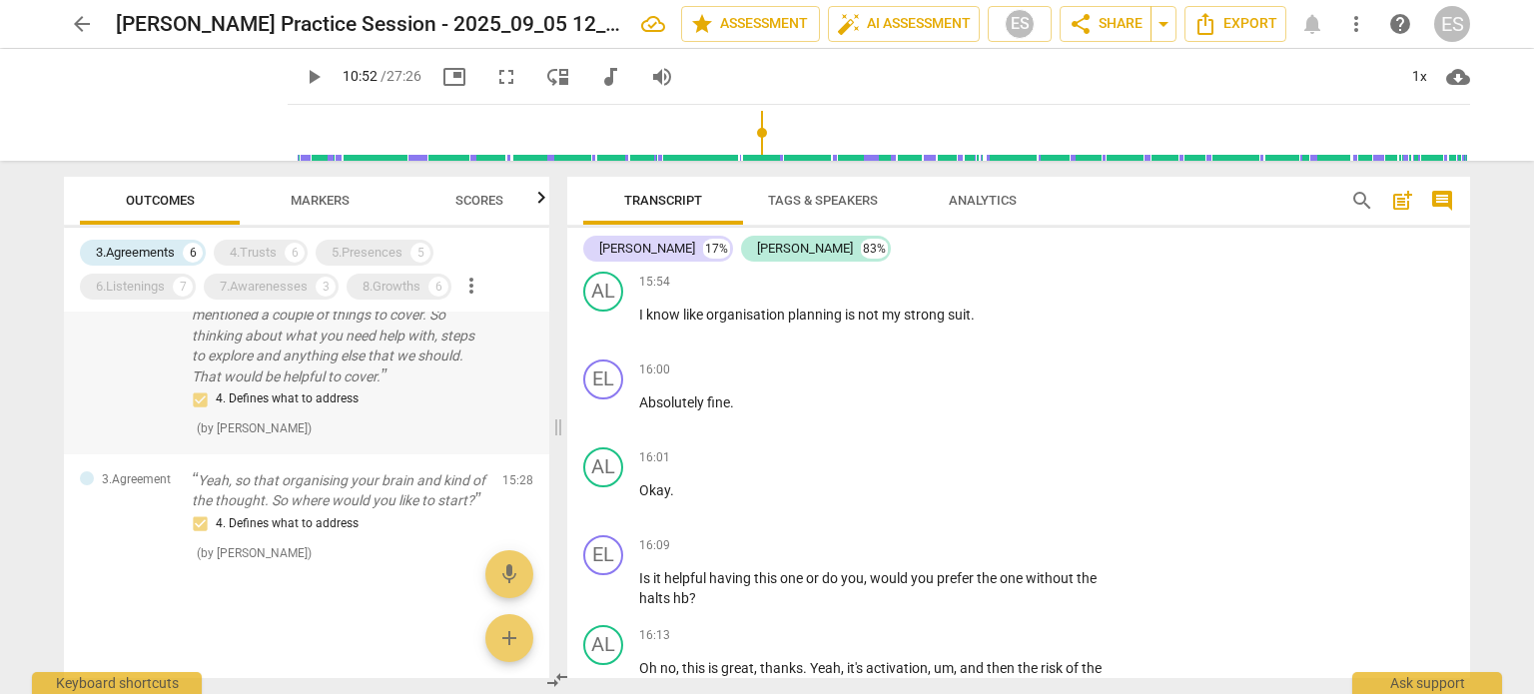
scroll to position [614, 0]
click at [158, 251] on div "3.Agreements" at bounding box center [135, 253] width 79 height 20
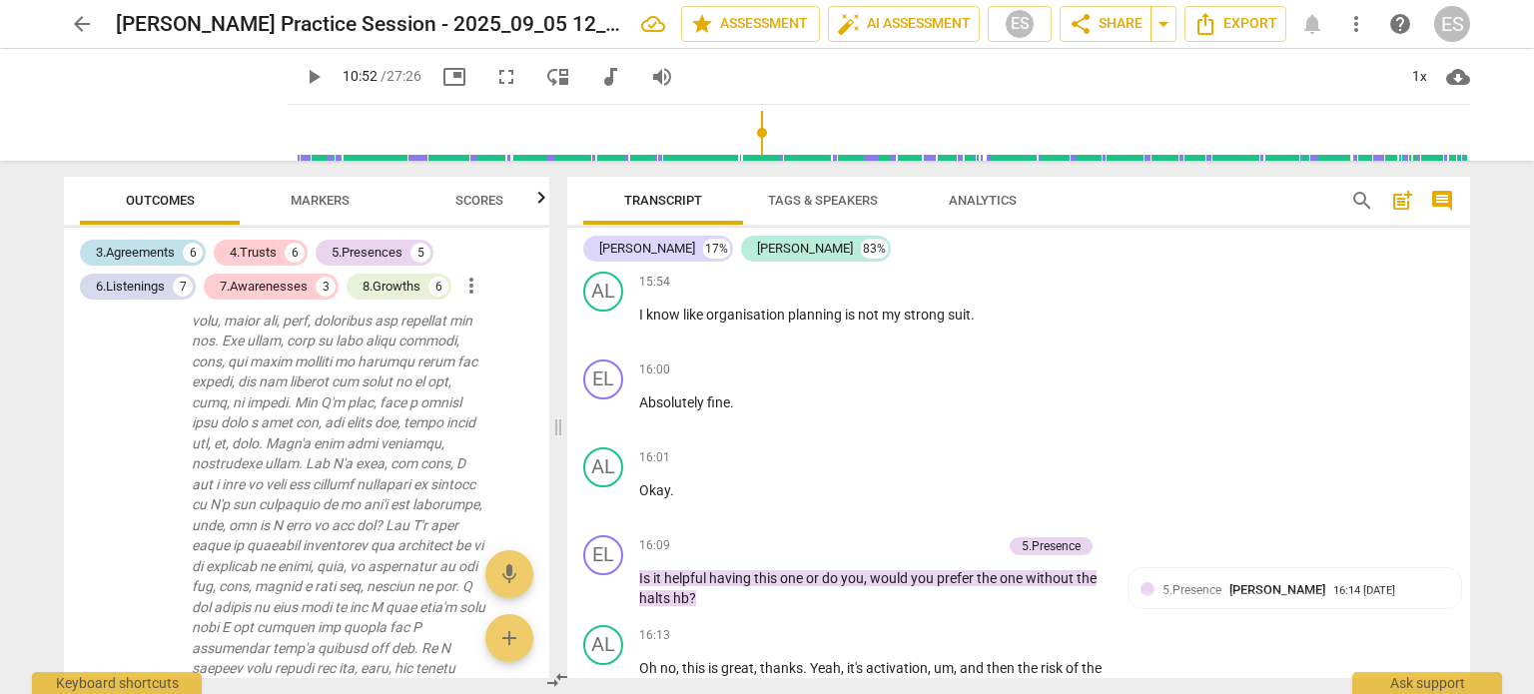
scroll to position [3927, 0]
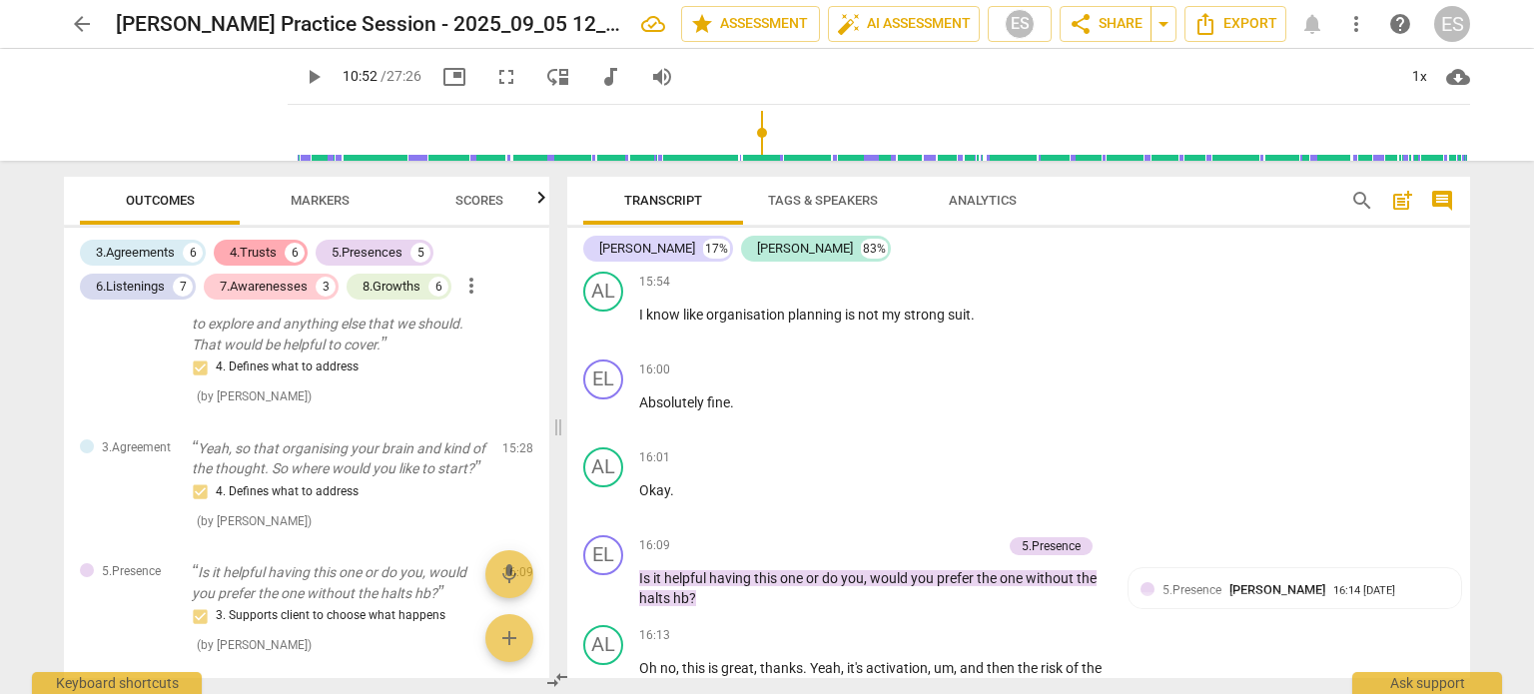
click at [259, 258] on div "4.Trusts" at bounding box center [253, 253] width 47 height 20
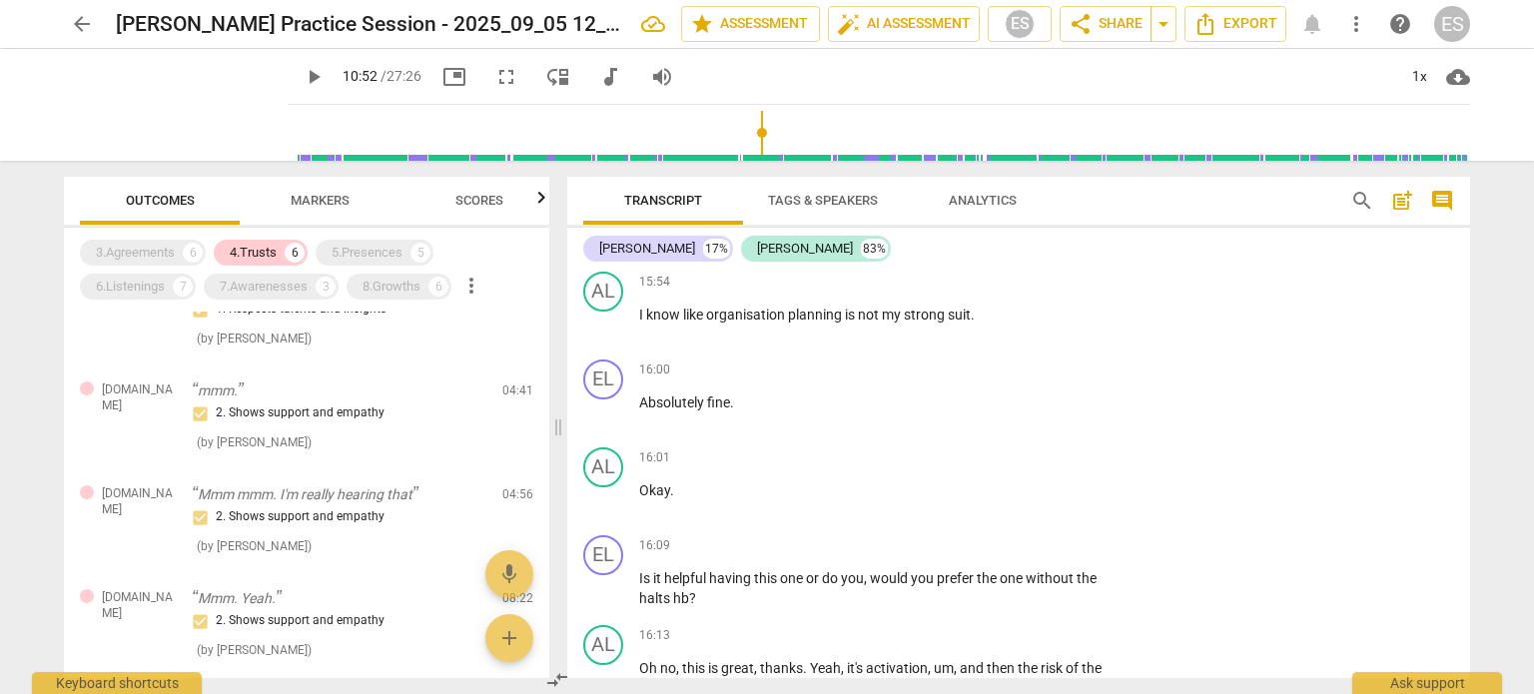
scroll to position [366, 0]
click at [303, 193] on span "Markers" at bounding box center [320, 200] width 59 height 15
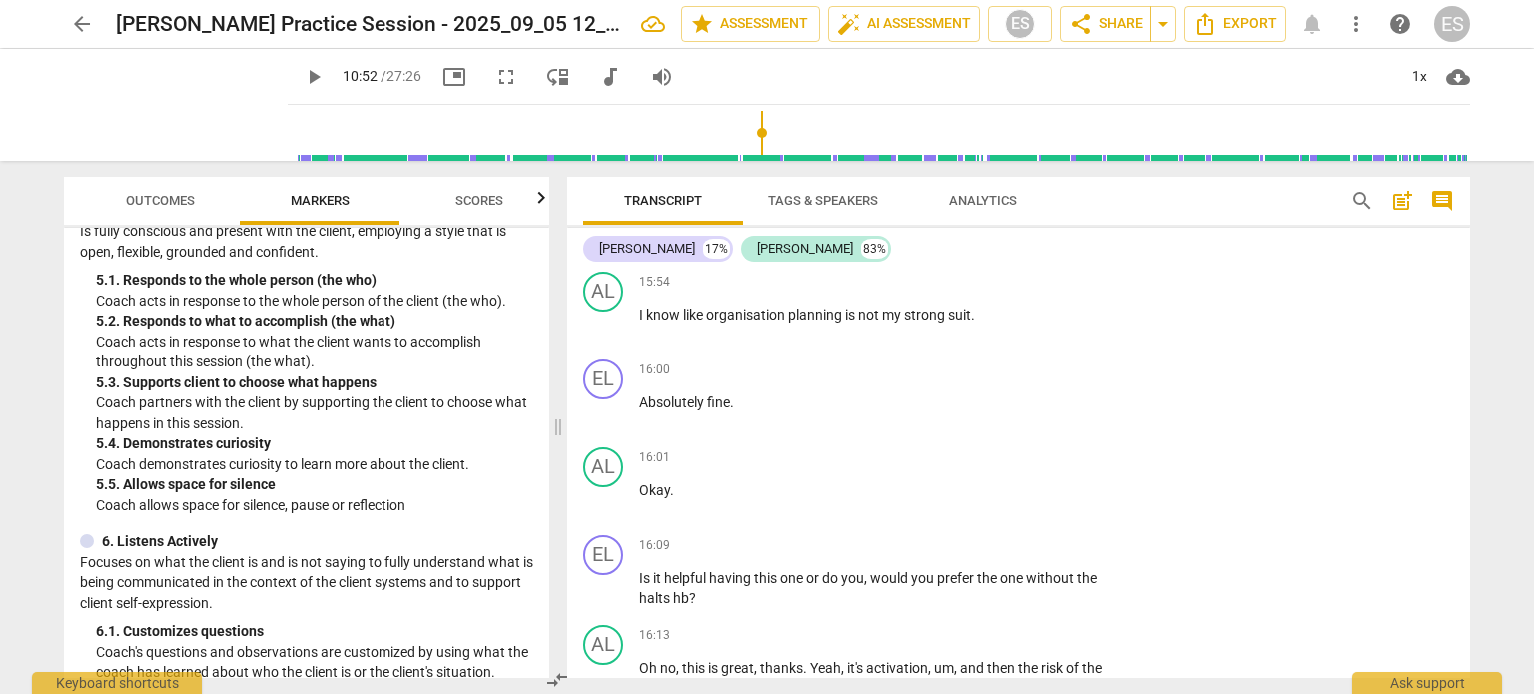
scroll to position [1054, 0]
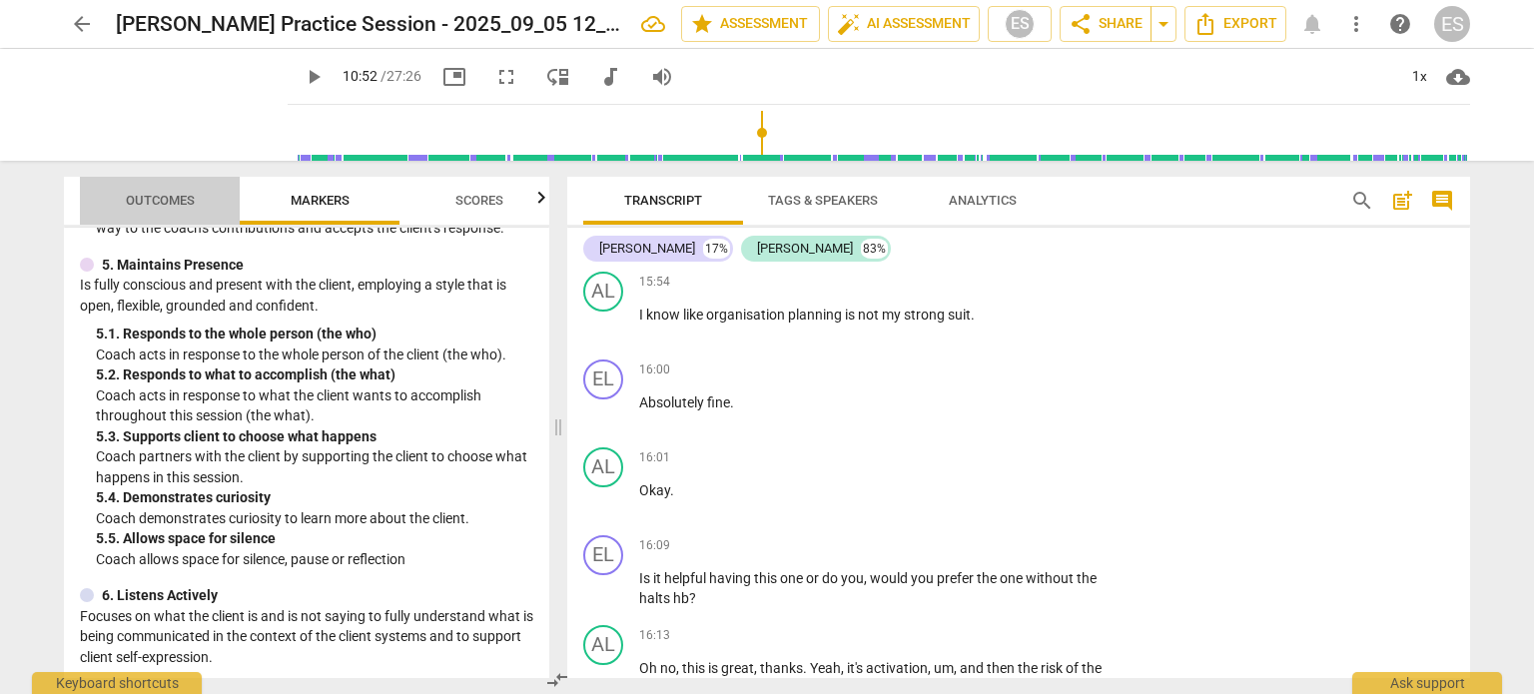
click at [149, 195] on span "Outcomes" at bounding box center [160, 200] width 69 height 15
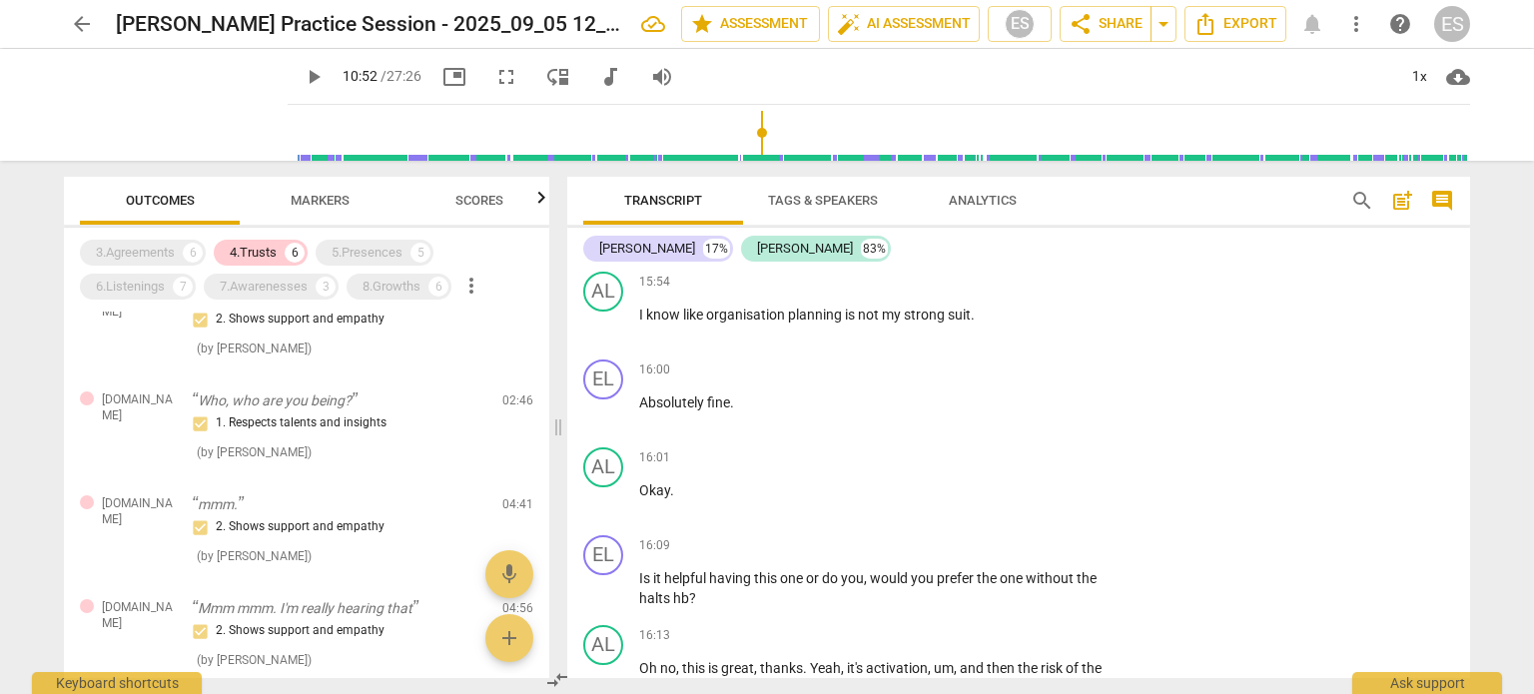
scroll to position [254, 0]
click at [311, 196] on span "Markers" at bounding box center [320, 200] width 59 height 15
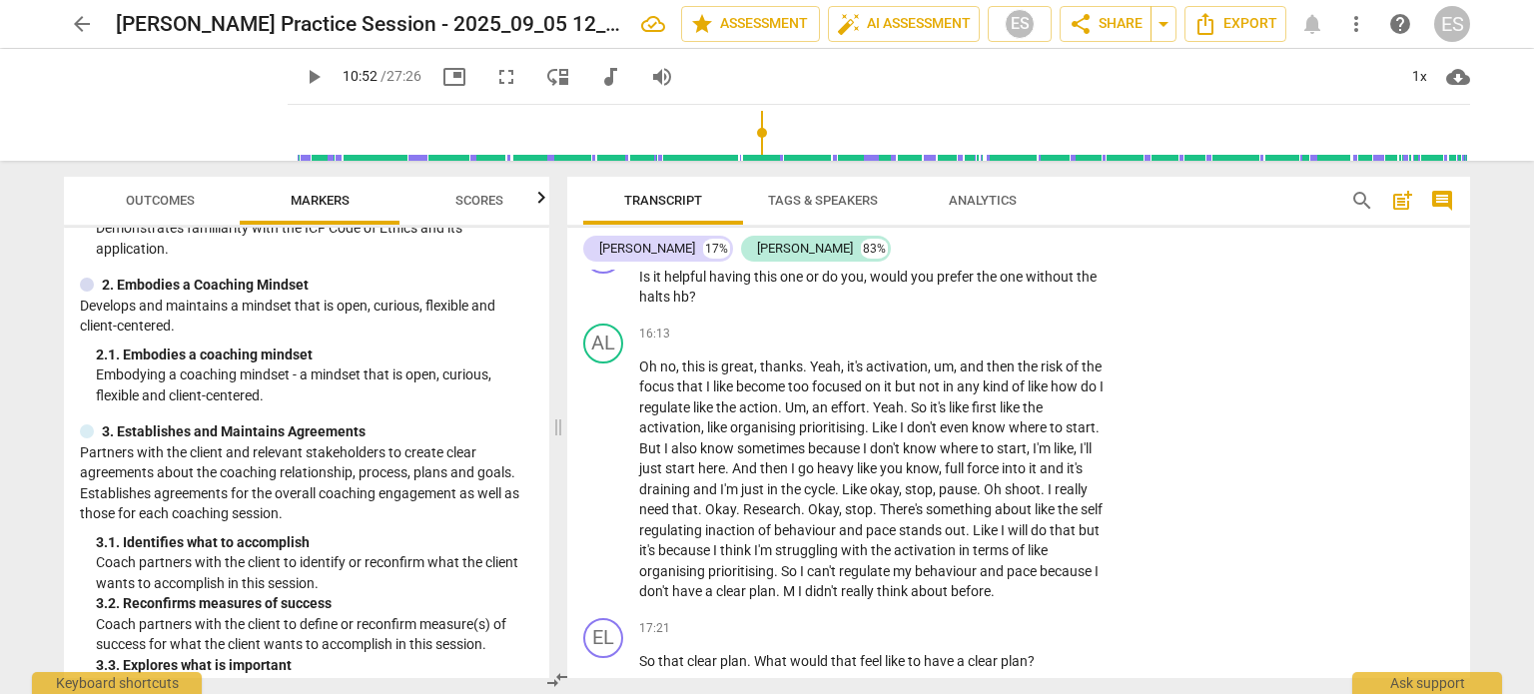
scroll to position [7249, 0]
click at [174, 206] on span "Outcomes" at bounding box center [160, 200] width 69 height 15
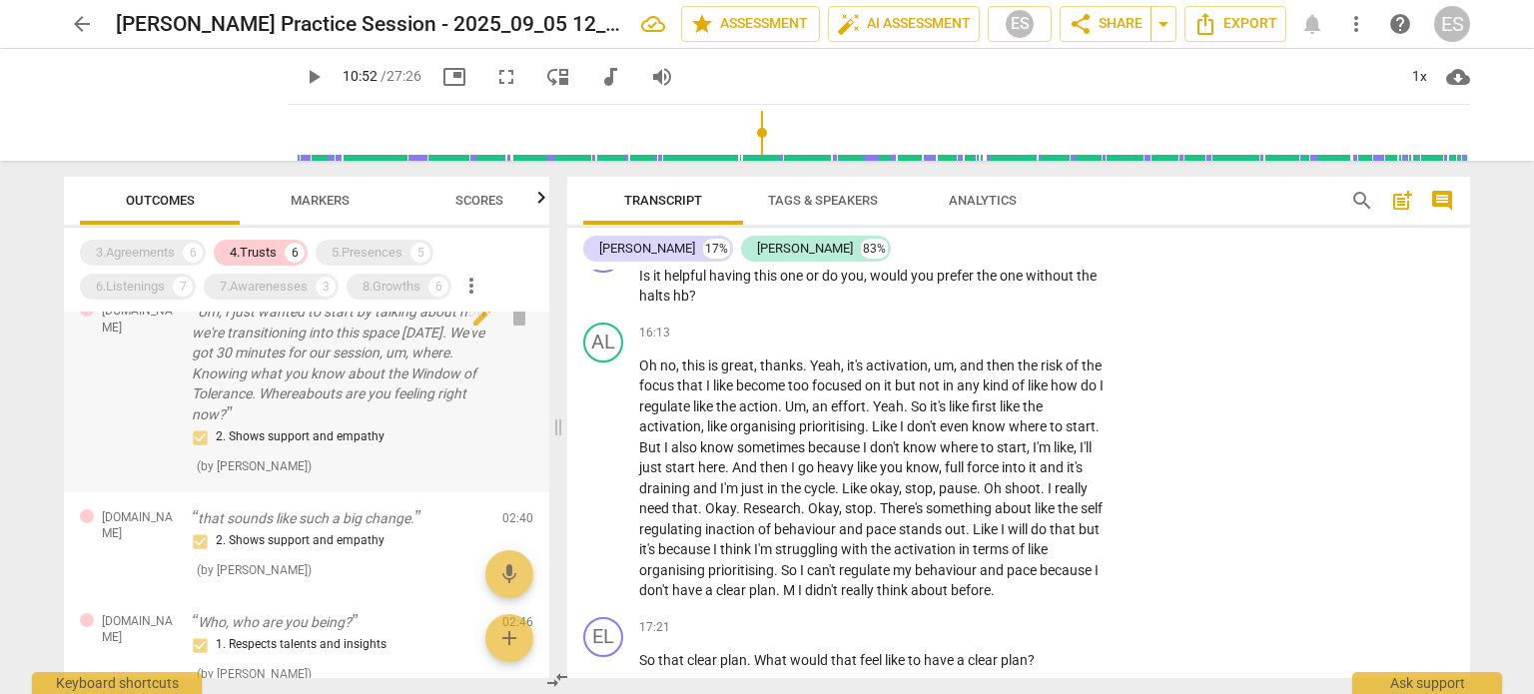
scroll to position [0, 0]
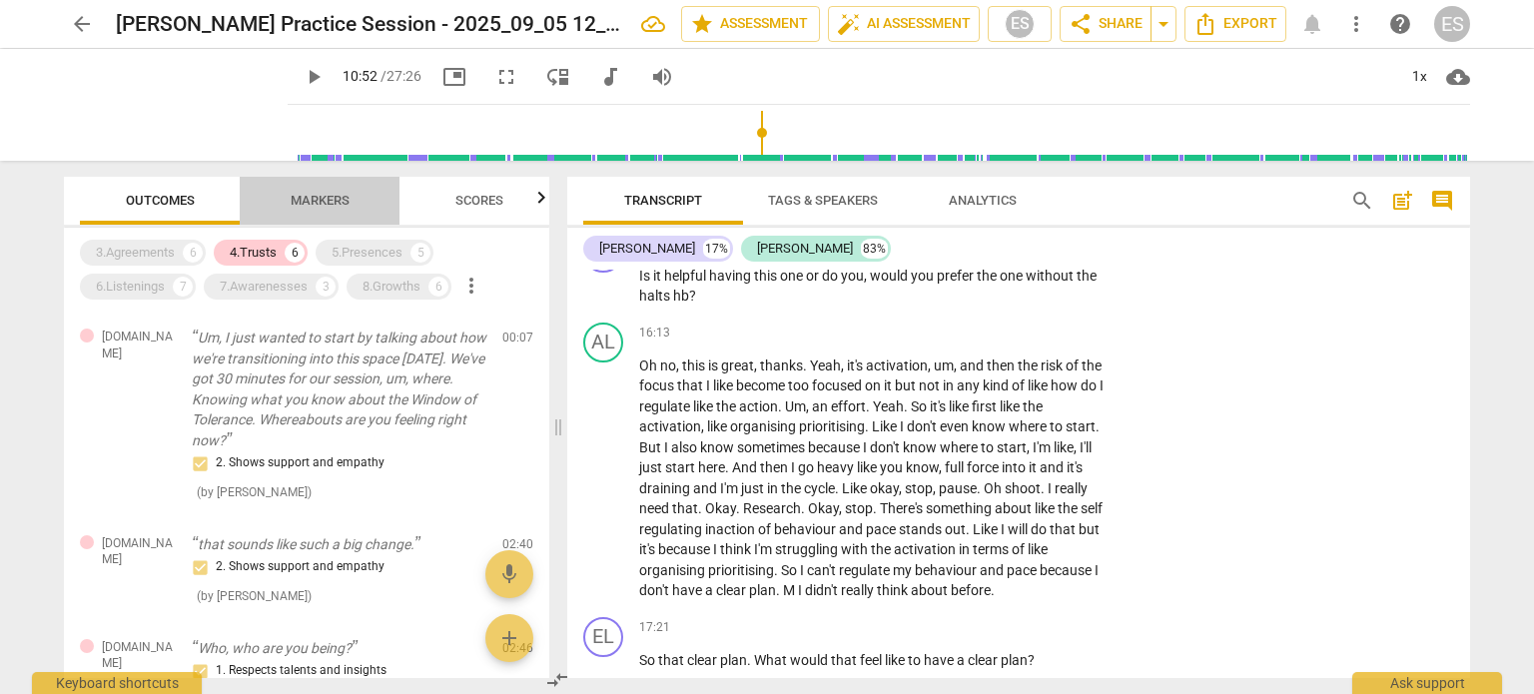
click at [318, 203] on span "Markers" at bounding box center [320, 200] width 59 height 15
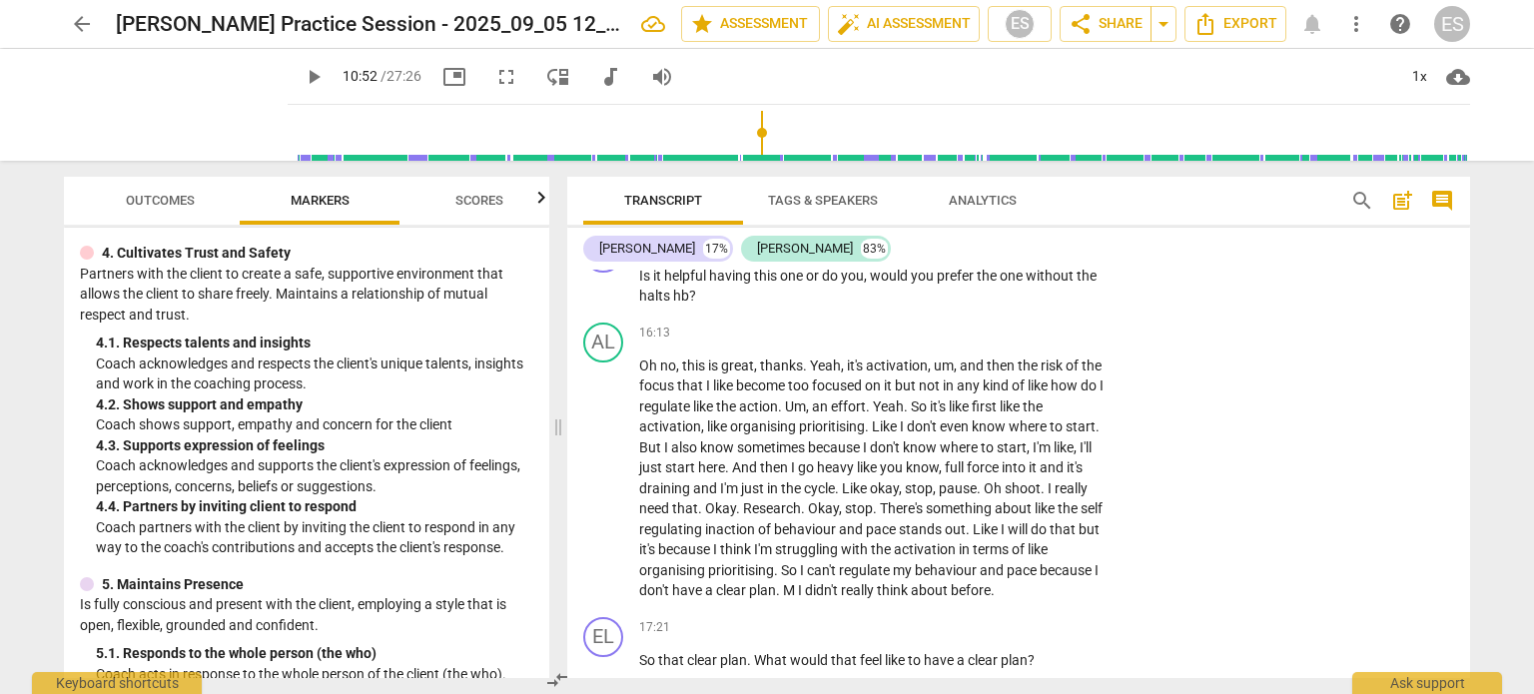
scroll to position [729, 0]
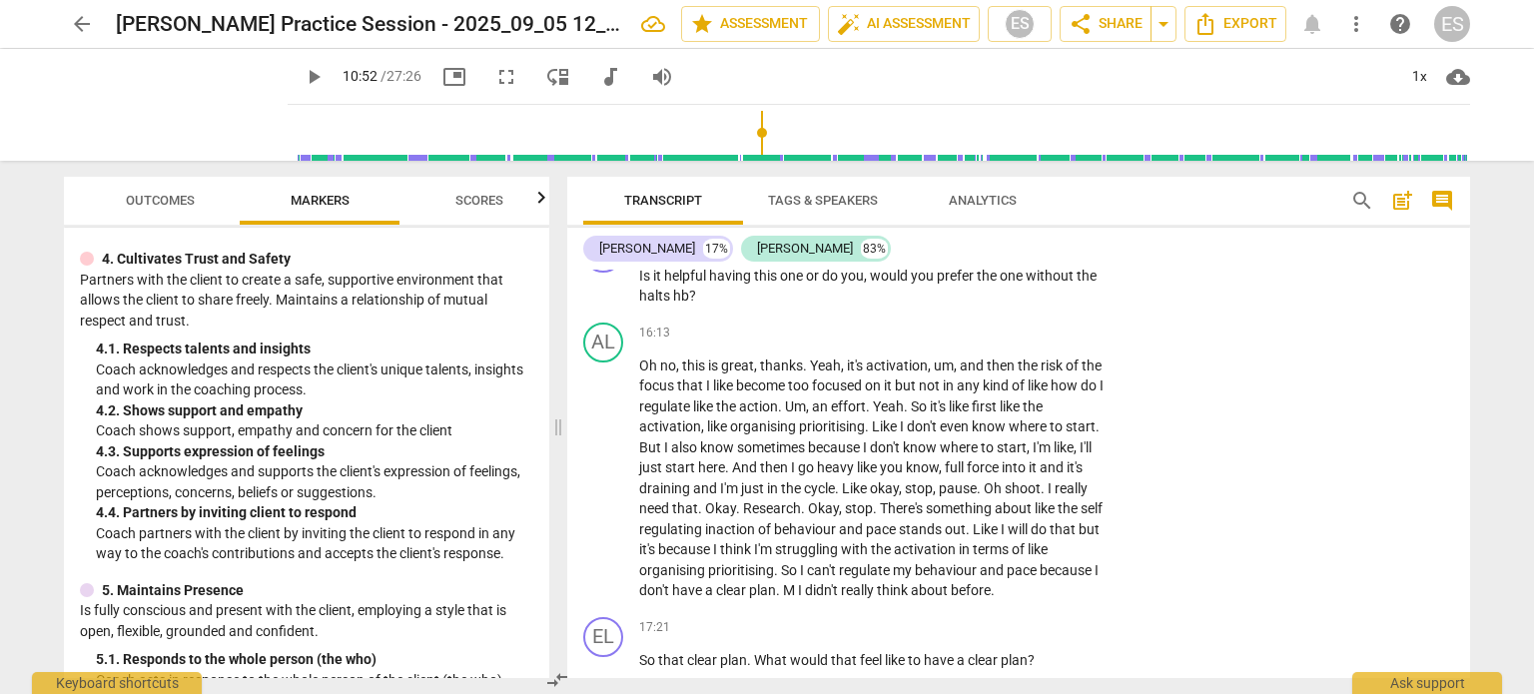
click at [164, 202] on span "Outcomes" at bounding box center [160, 200] width 69 height 15
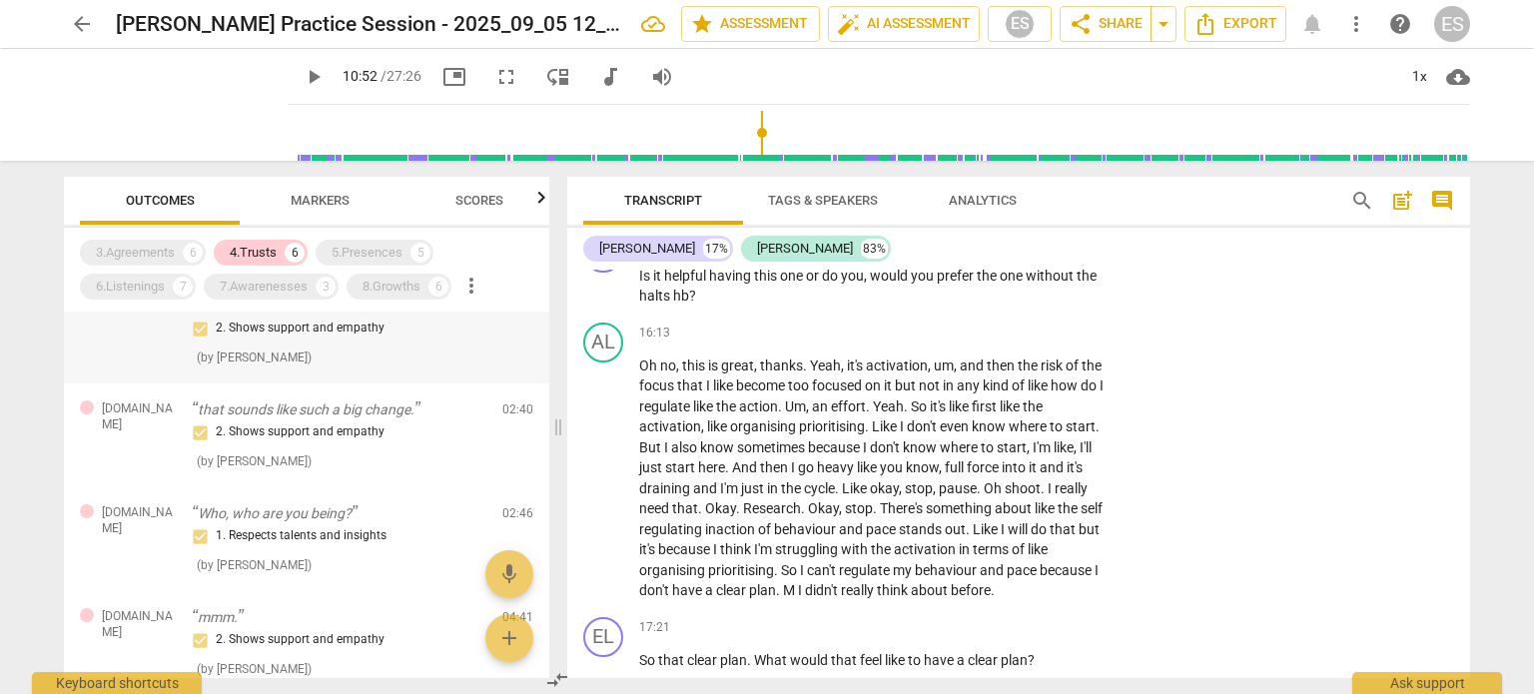
scroll to position [135, 0]
click at [256, 406] on p "that sounds like such a big change." at bounding box center [339, 409] width 295 height 21
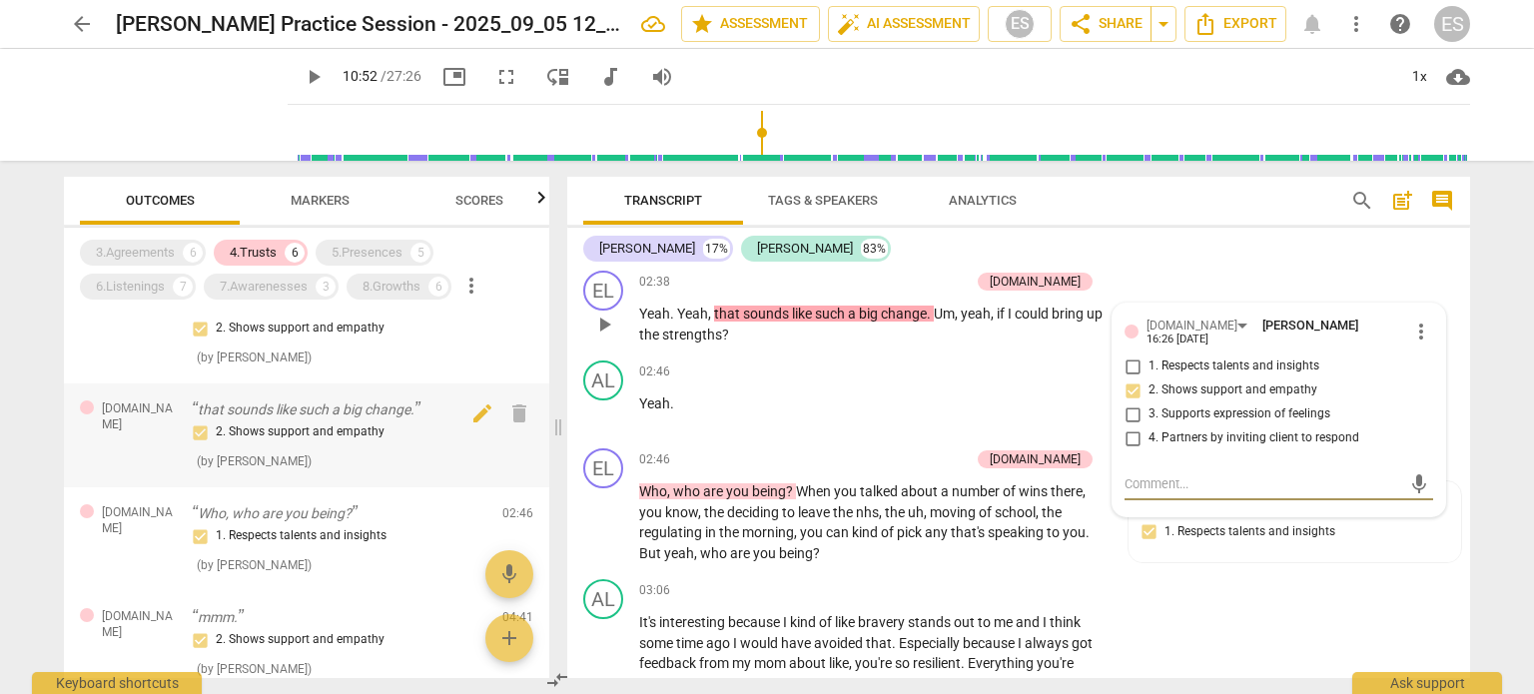
scroll to position [108, 0]
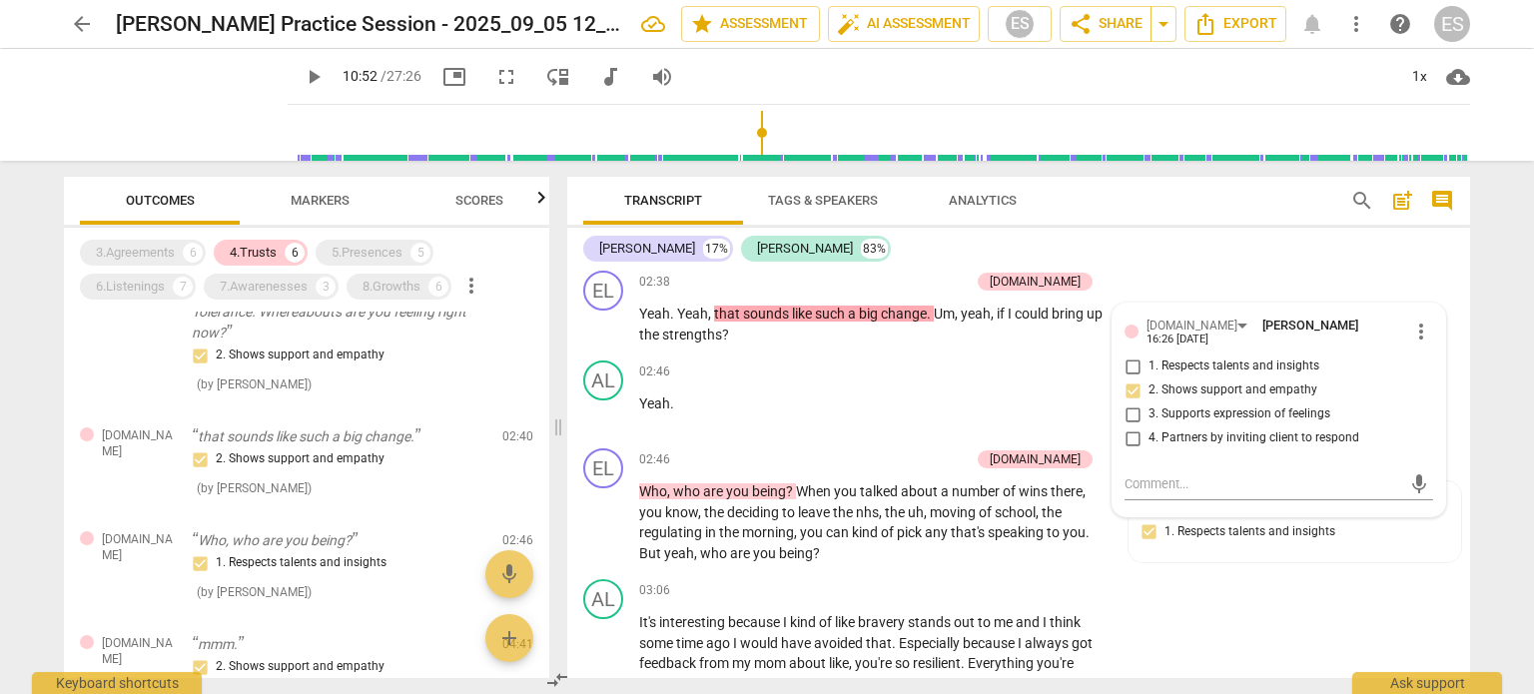
click at [279, 268] on div "3.Agreements 6 4.Trusts 6 5.Presences 5 6.Listenings 7 7.Awarenesses 3 8.Growth…" at bounding box center [314, 270] width 469 height 68
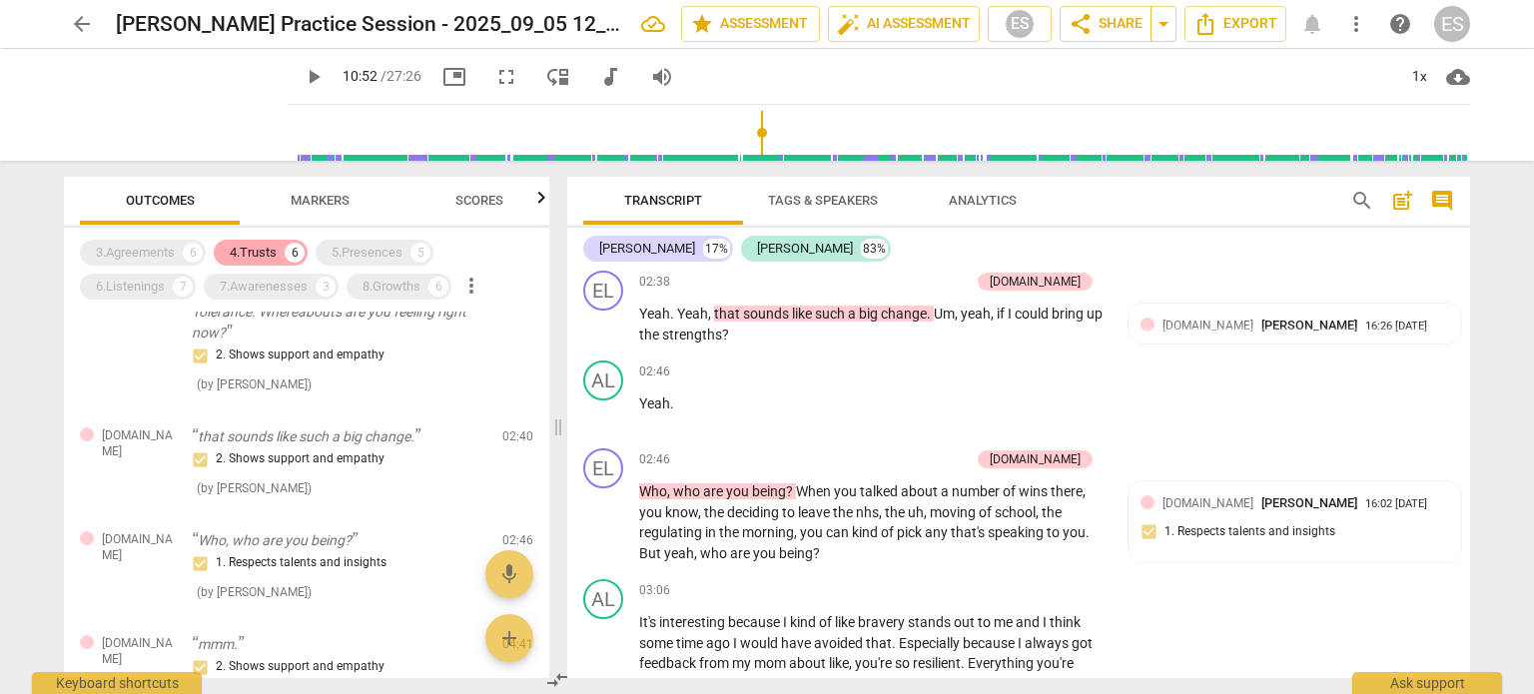
click at [274, 260] on div "4.Trusts" at bounding box center [253, 253] width 47 height 20
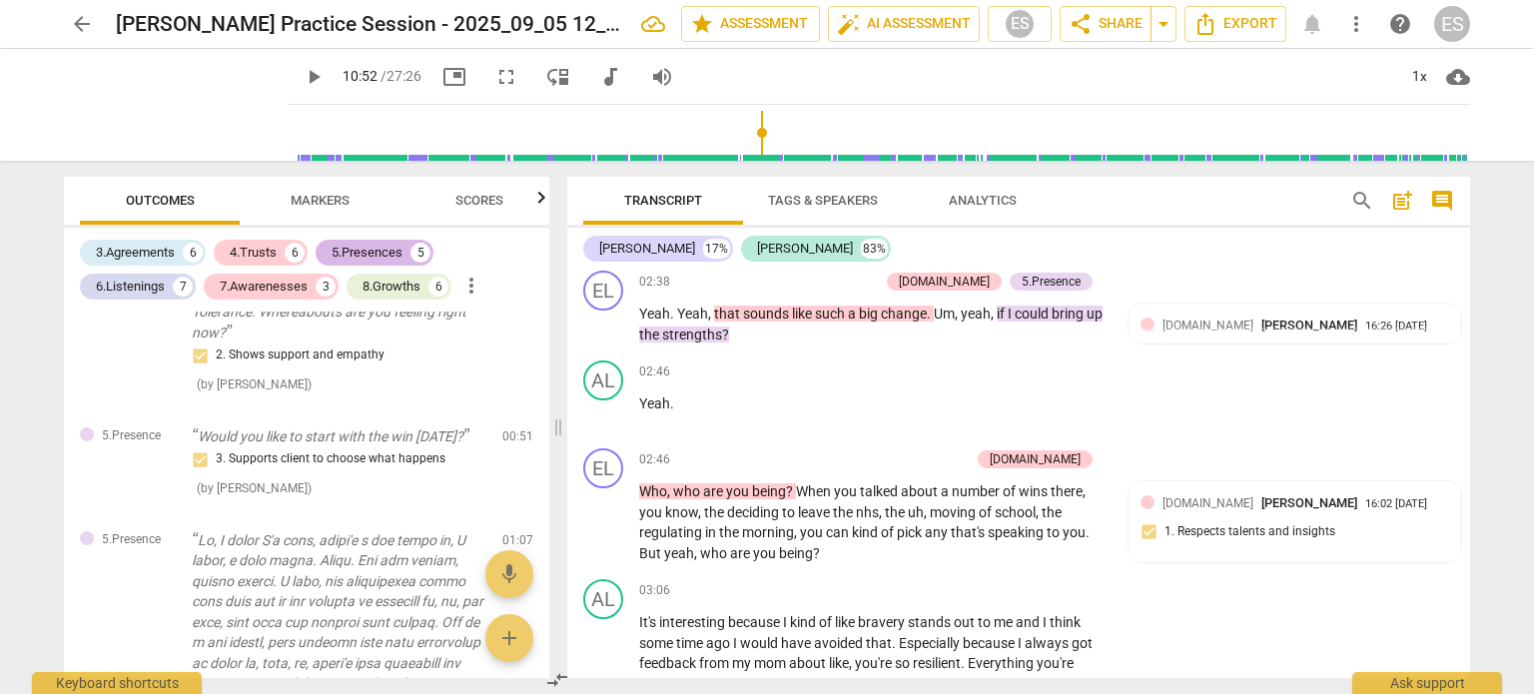
click at [332, 253] on div "5.Presences 5" at bounding box center [375, 253] width 118 height 26
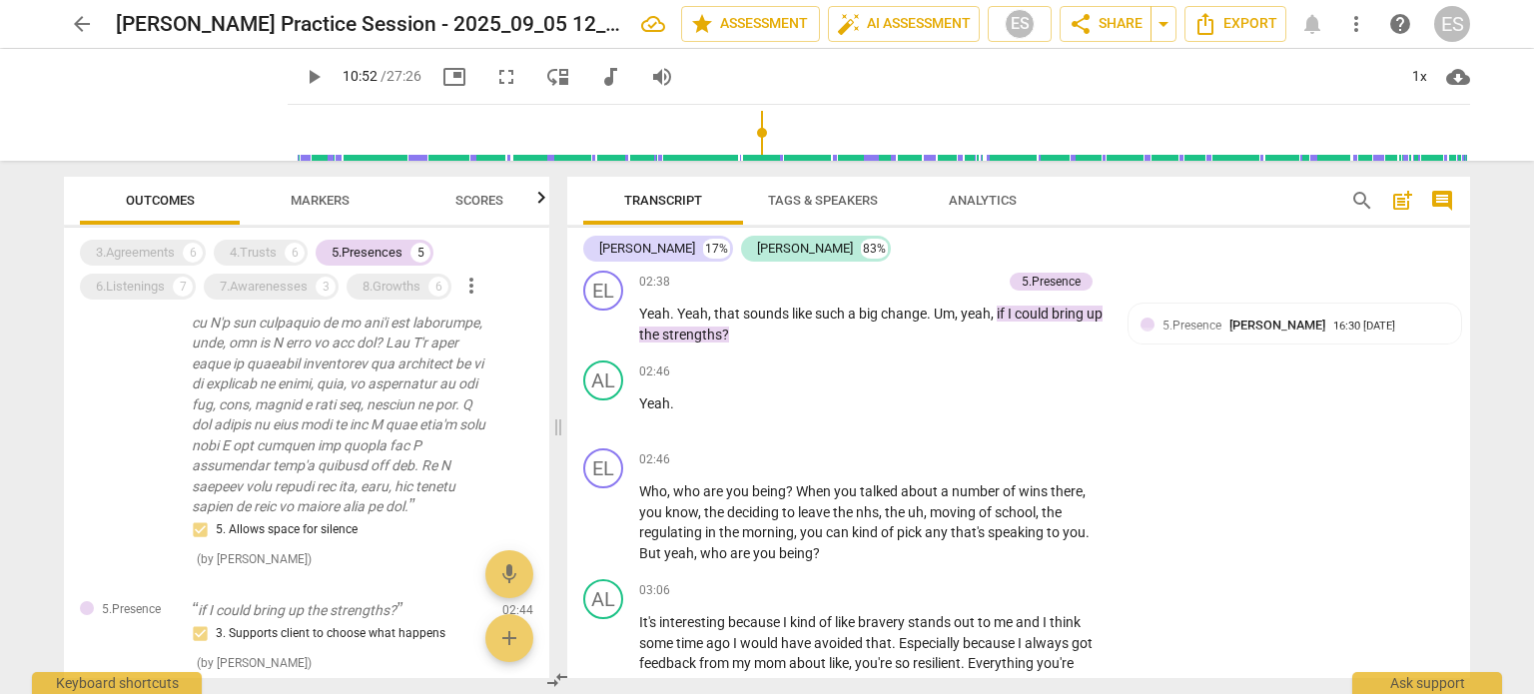
scroll to position [590, 0]
click at [787, 202] on span "Tags & Speakers" at bounding box center [823, 200] width 110 height 15
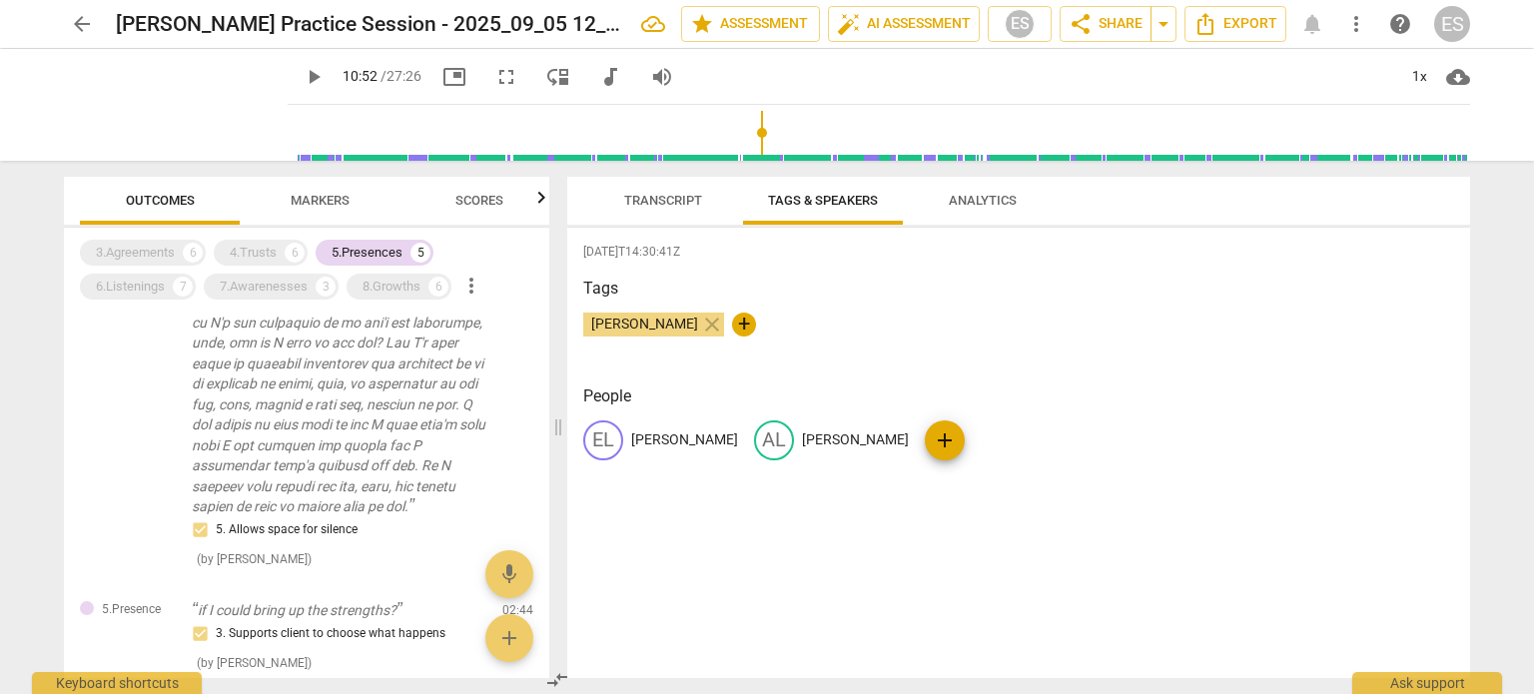
click at [675, 206] on span "Transcript" at bounding box center [663, 200] width 78 height 15
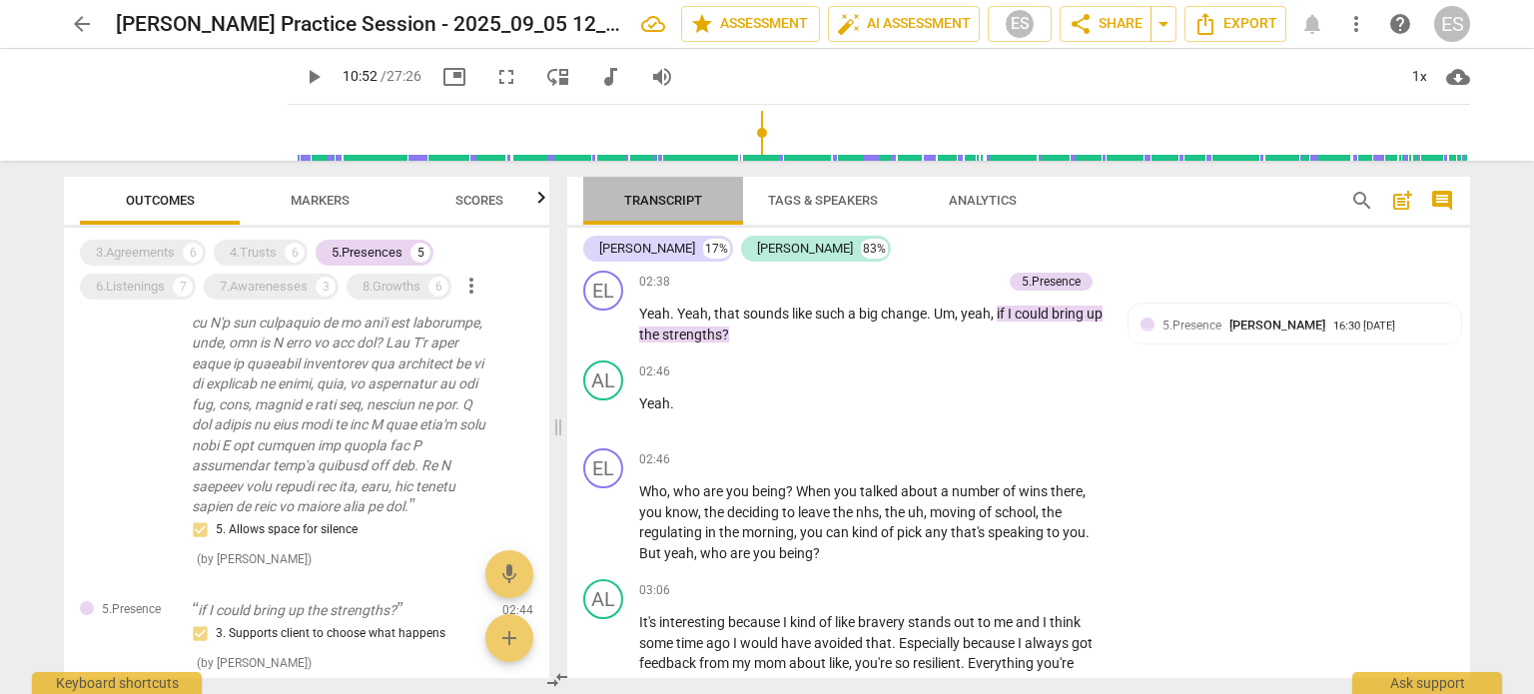
click at [675, 206] on span "Transcript" at bounding box center [663, 200] width 78 height 15
